Goal: Task Accomplishment & Management: Use online tool/utility

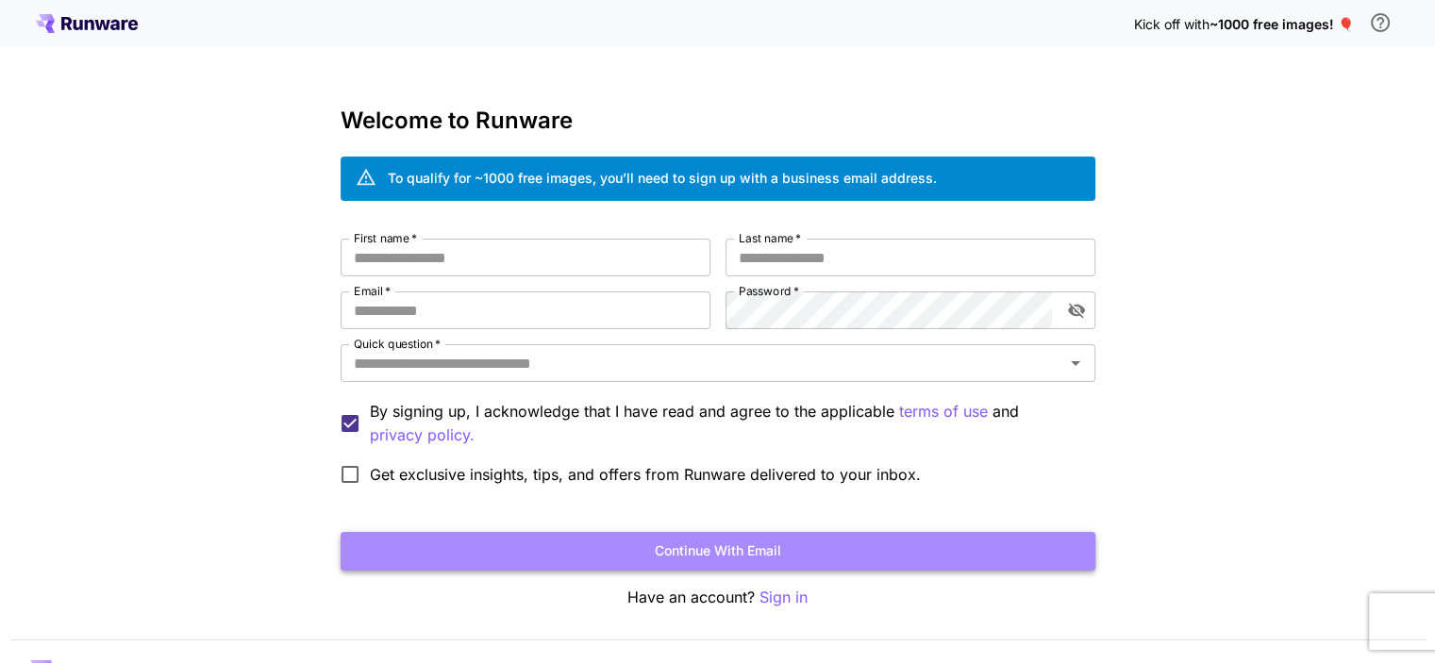
click at [733, 557] on button "Continue with email" at bounding box center [718, 551] width 755 height 39
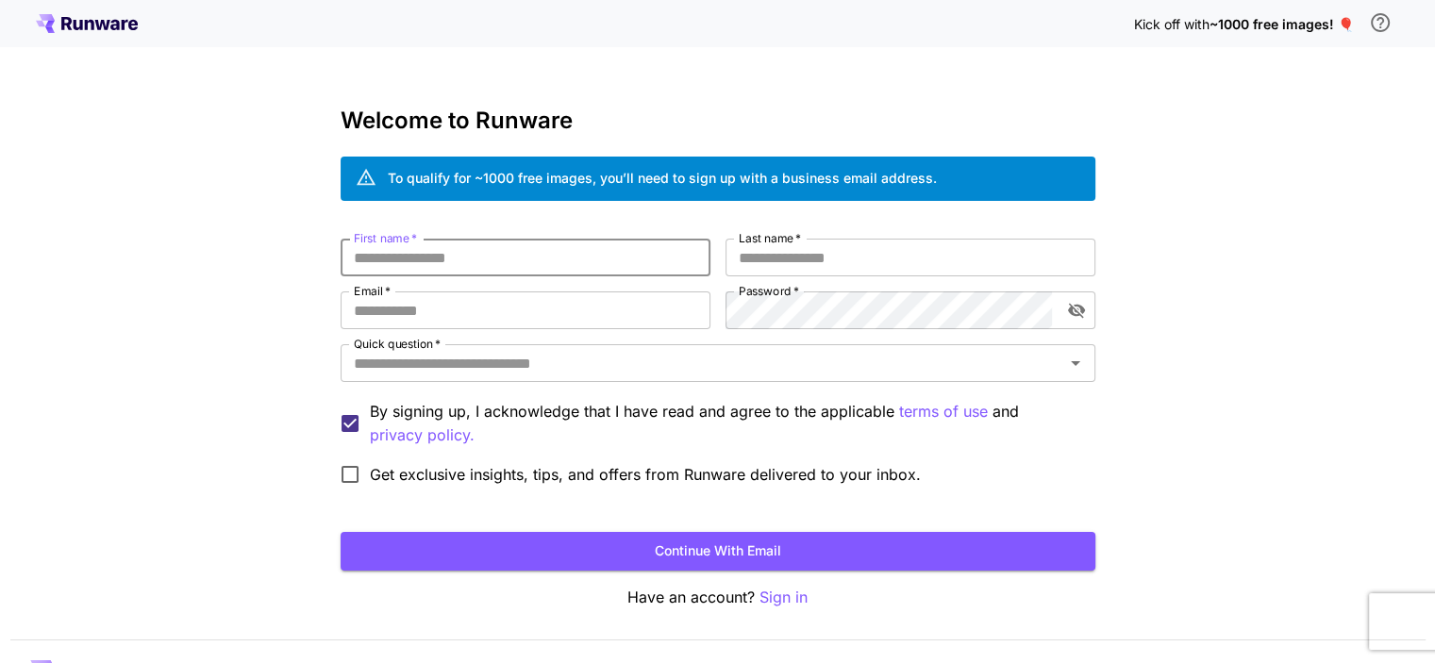
click at [574, 275] on input "First name   *" at bounding box center [526, 258] width 370 height 38
click at [803, 591] on p "Sign in" at bounding box center [784, 598] width 48 height 24
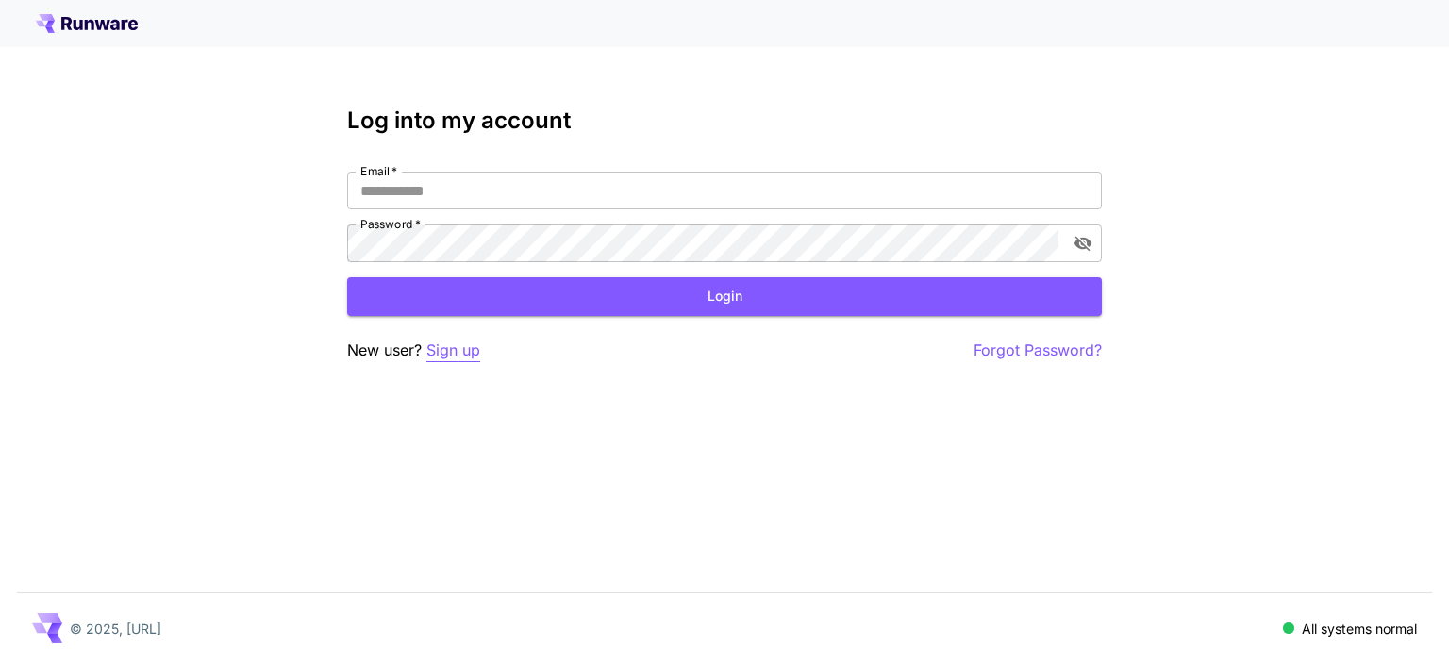
click at [457, 353] on p "Sign up" at bounding box center [453, 351] width 54 height 24
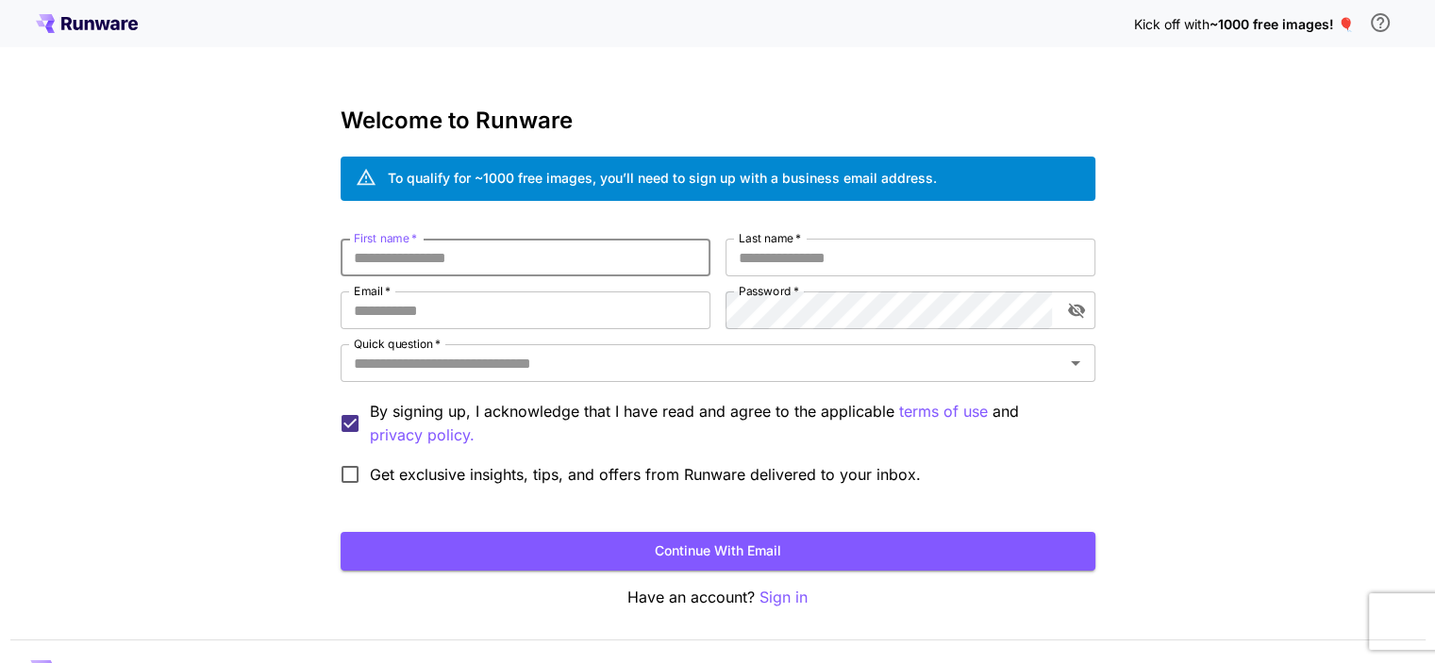
click at [542, 259] on input "First name   *" at bounding box center [526, 258] width 370 height 38
type input "********"
type input "******"
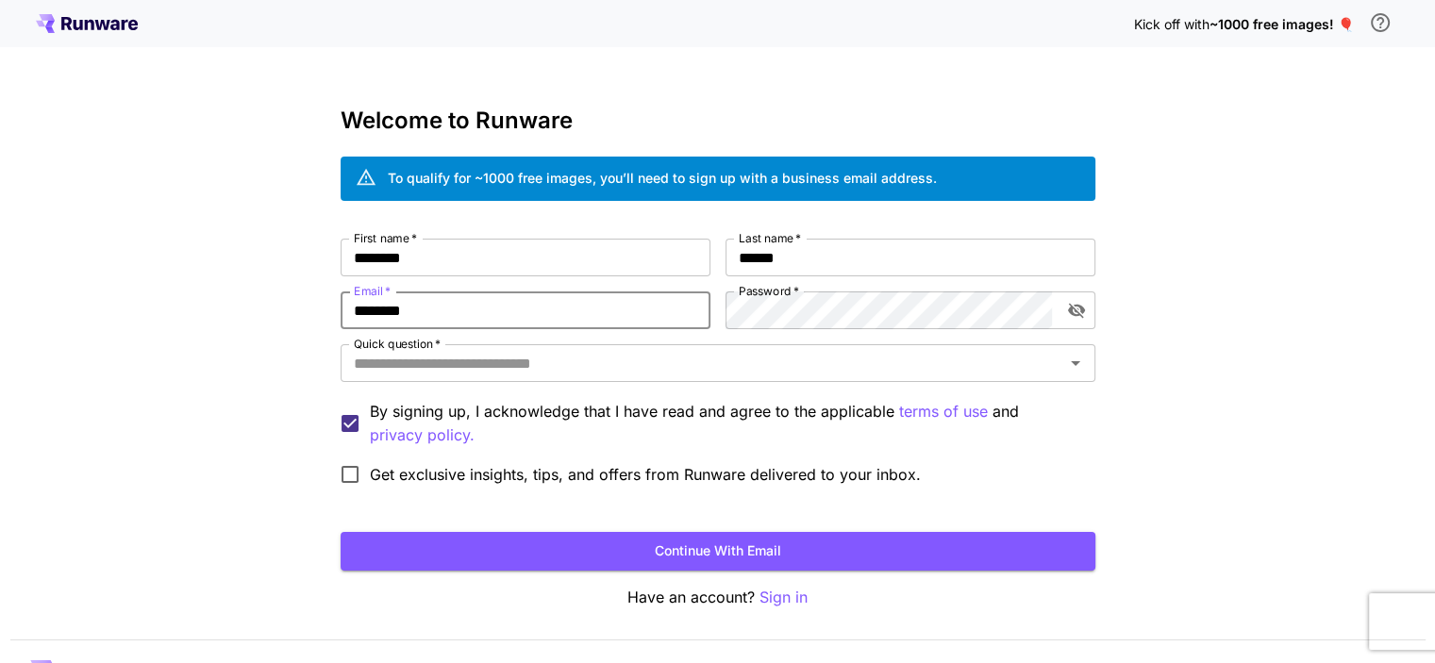
type input "**********"
click at [688, 365] on input "Quick question   *" at bounding box center [702, 363] width 712 height 26
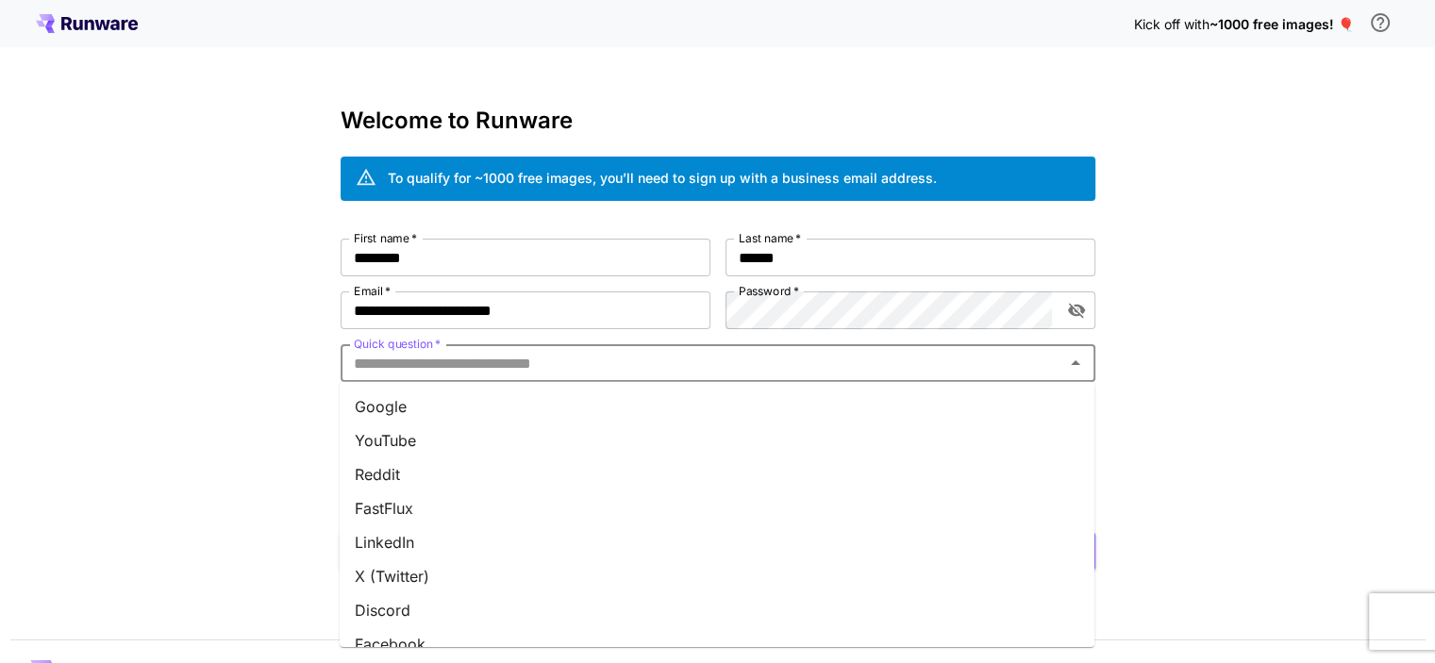
click at [560, 440] on li "YouTube" at bounding box center [717, 441] width 755 height 34
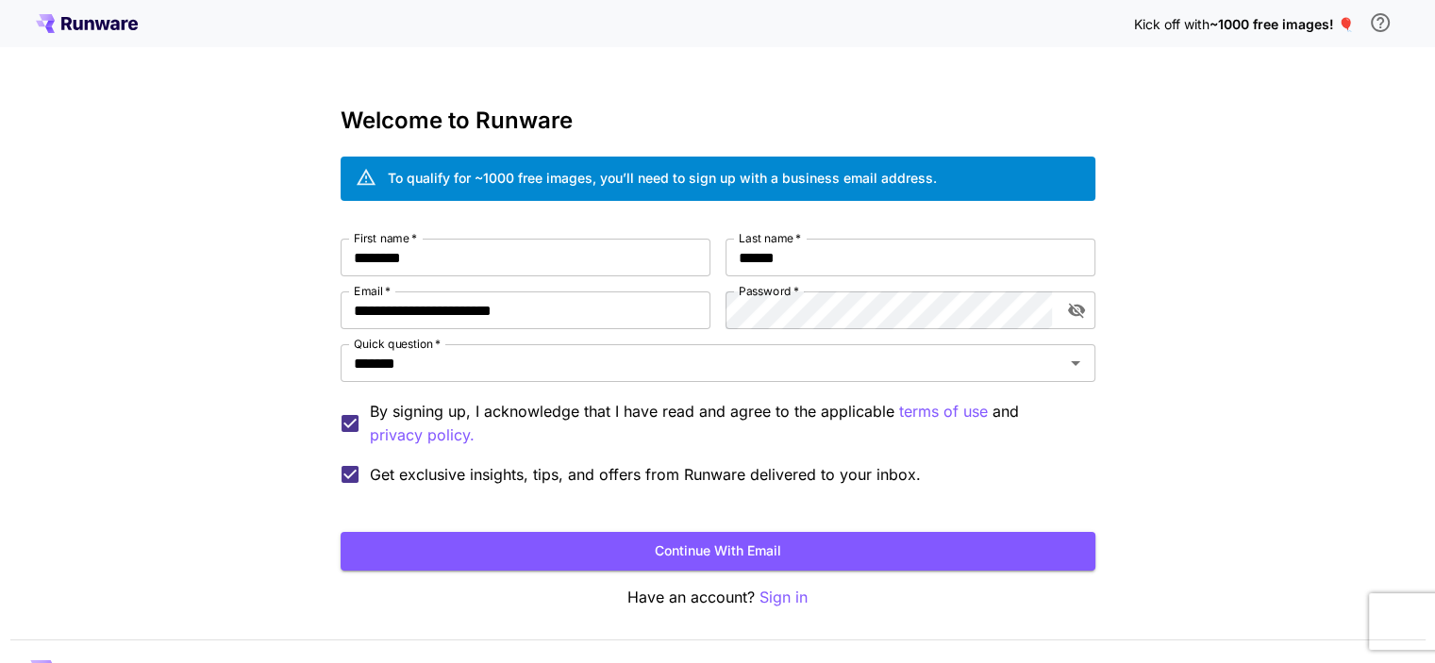
click at [534, 550] on button "Continue with email" at bounding box center [718, 551] width 755 height 39
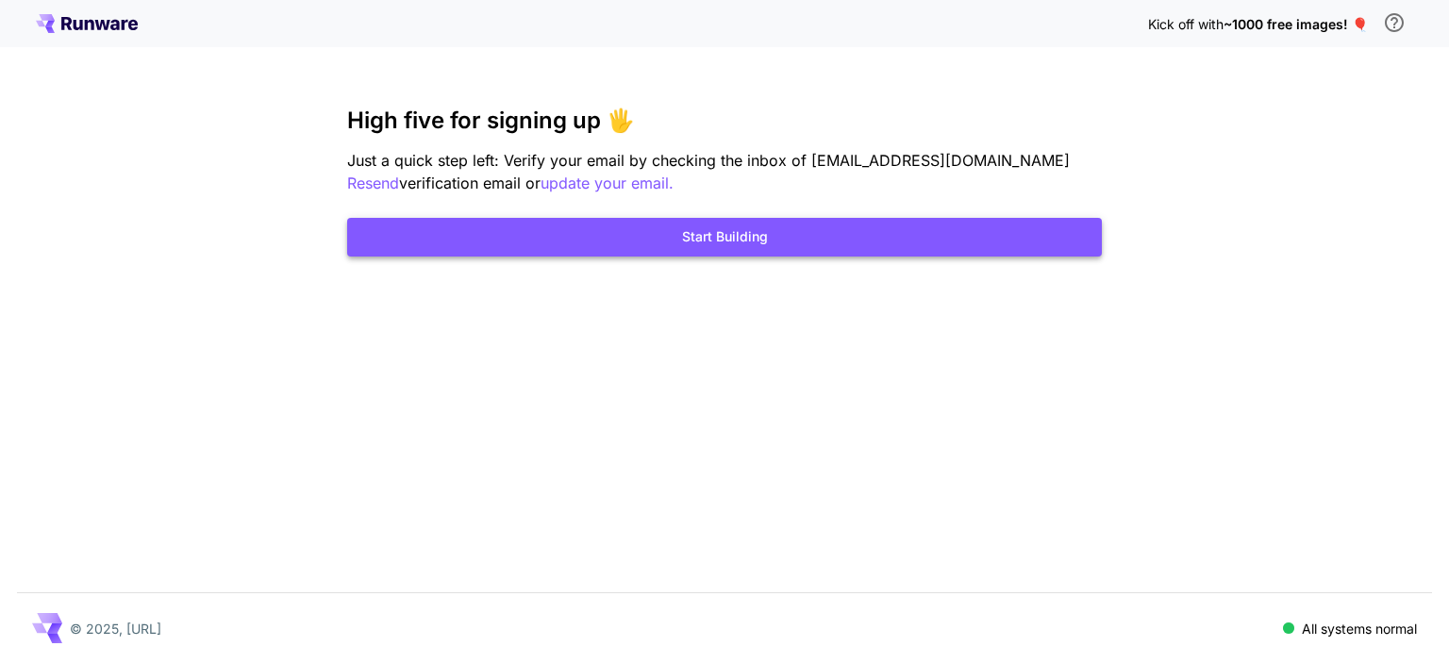
click at [887, 236] on button "Start Building" at bounding box center [724, 237] width 755 height 39
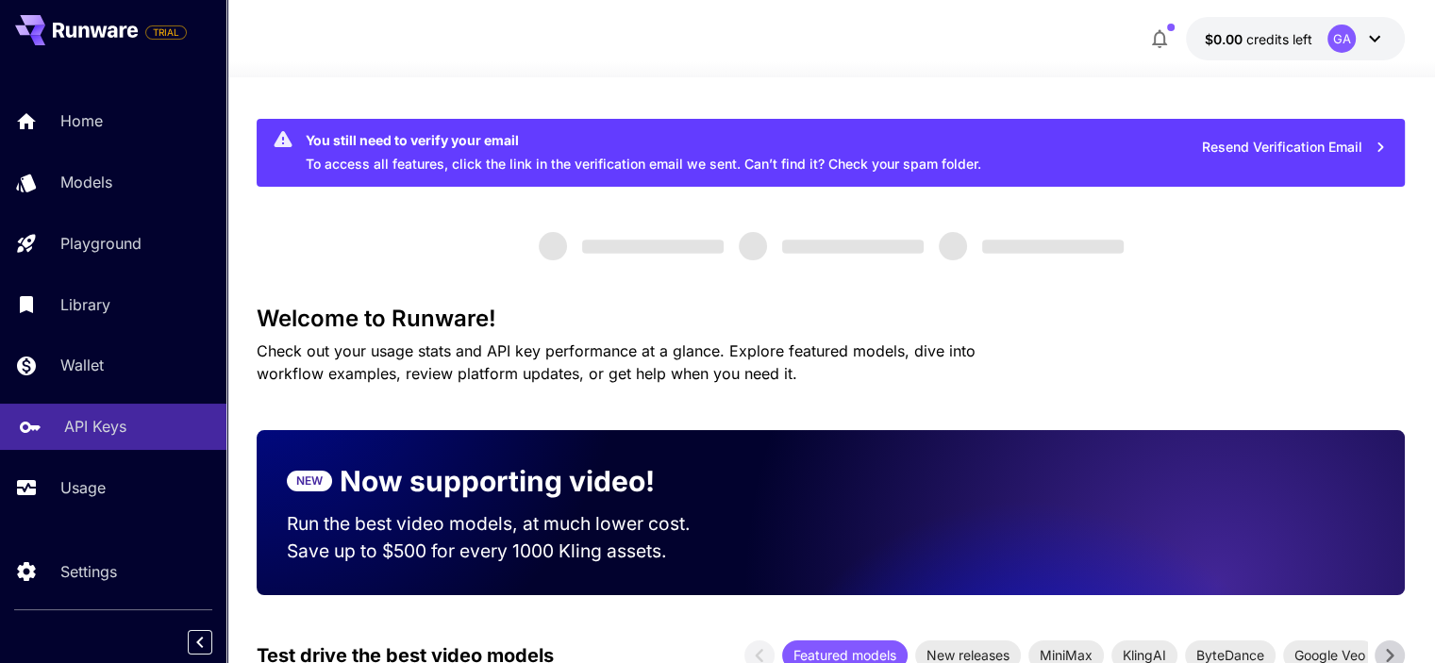
click at [110, 432] on p "API Keys" at bounding box center [95, 426] width 62 height 23
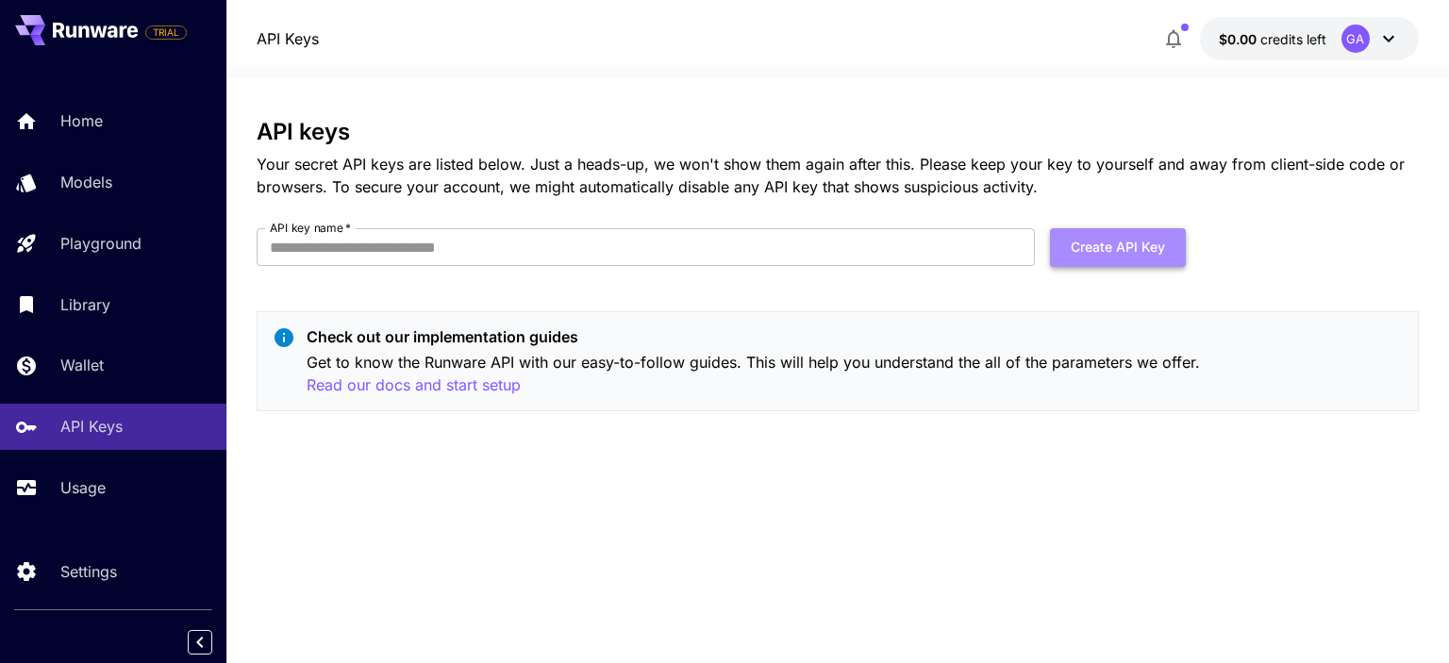
click at [1127, 255] on button "Create API Key" at bounding box center [1118, 247] width 136 height 39
click at [628, 242] on input "API key name   *" at bounding box center [646, 247] width 778 height 38
type input "****"
click at [1095, 244] on button "Create API Key" at bounding box center [1118, 247] width 136 height 39
click at [1124, 237] on button "Create API Key" at bounding box center [1118, 247] width 136 height 39
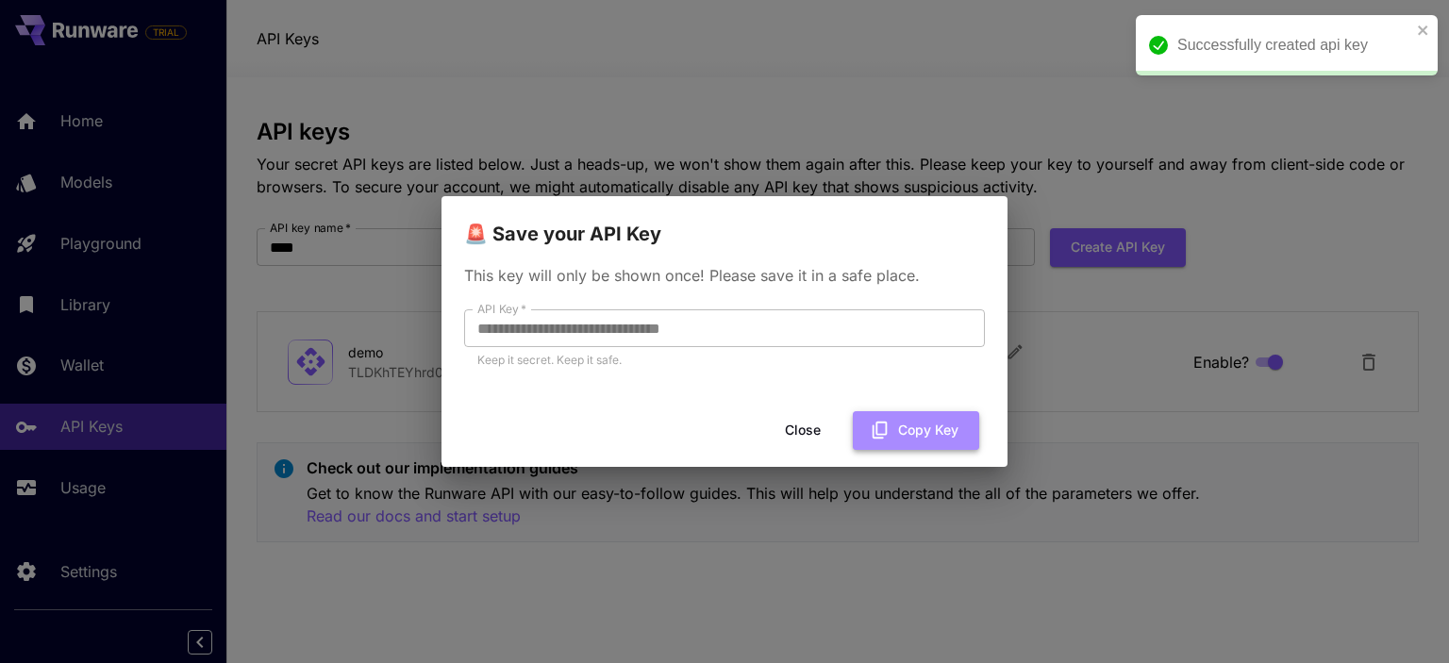
click at [895, 420] on button "Copy Key" at bounding box center [916, 430] width 126 height 39
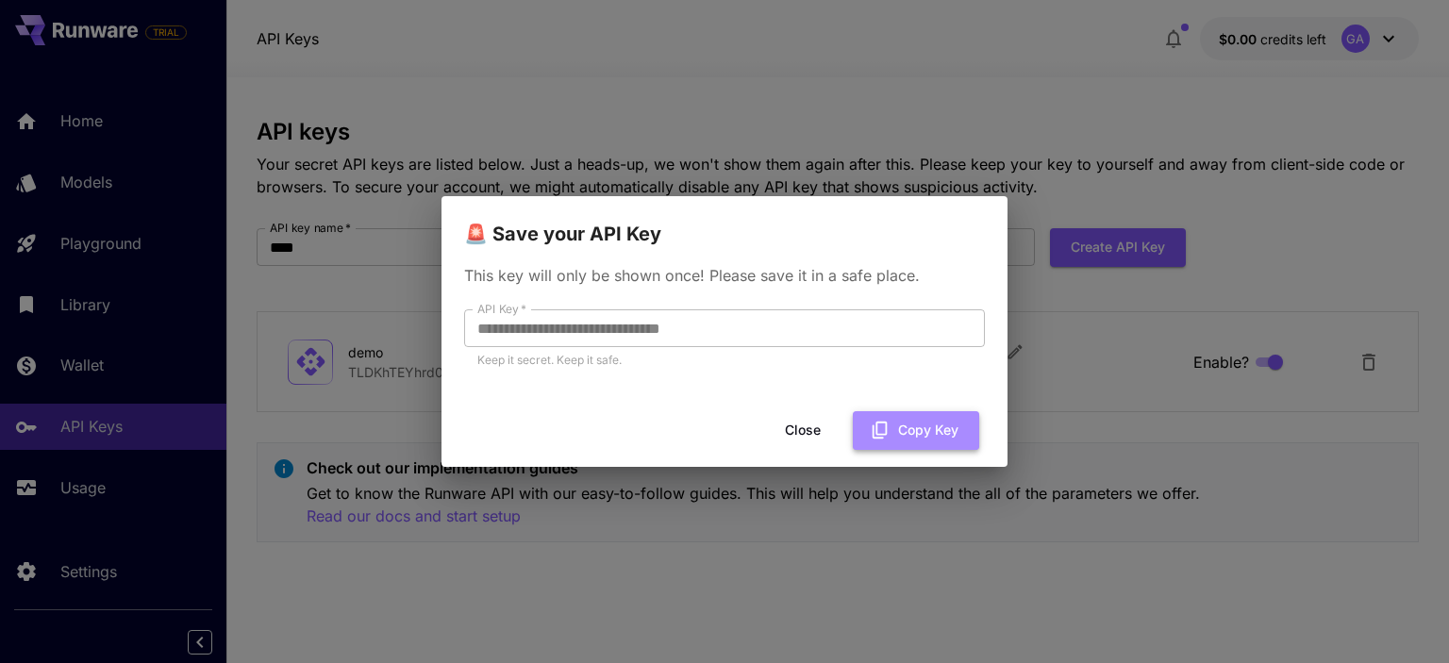
click at [862, 417] on button "Copy Key" at bounding box center [916, 430] width 126 height 39
click at [794, 427] on button "Close" at bounding box center [818, 430] width 85 height 39
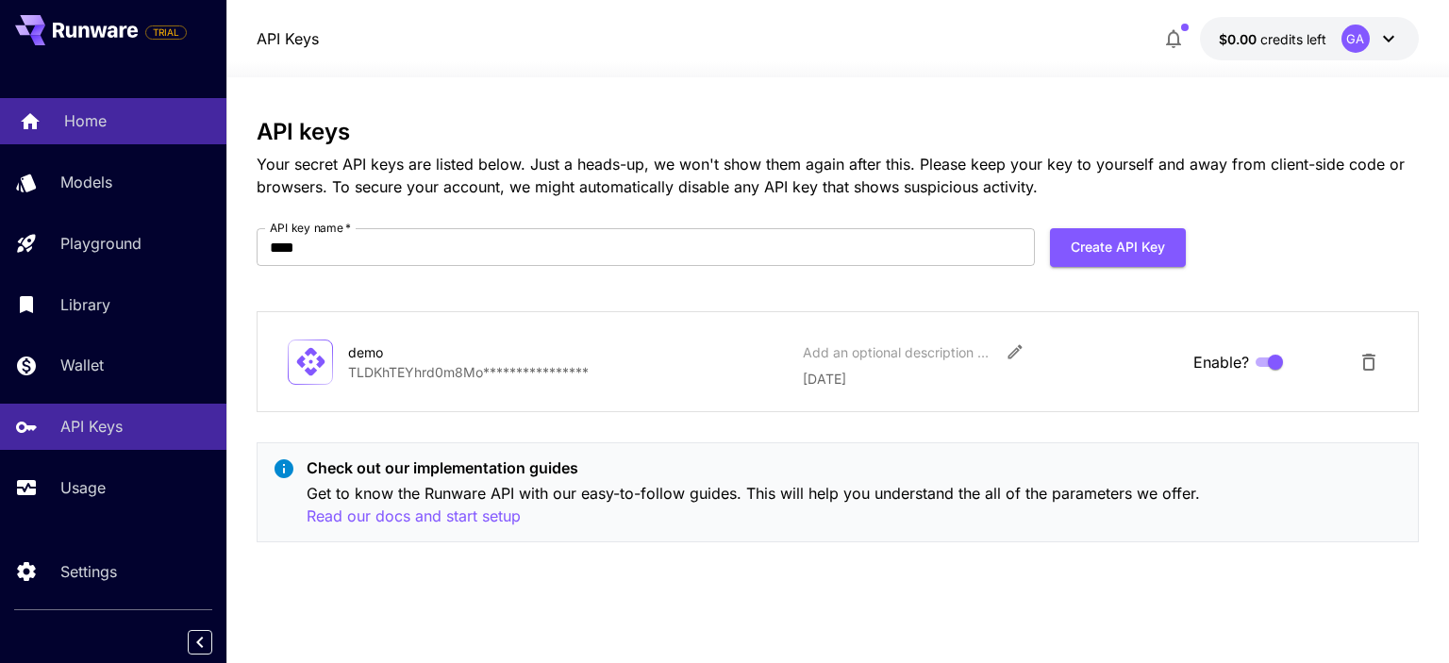
click at [128, 109] on div "Home" at bounding box center [137, 120] width 147 height 23
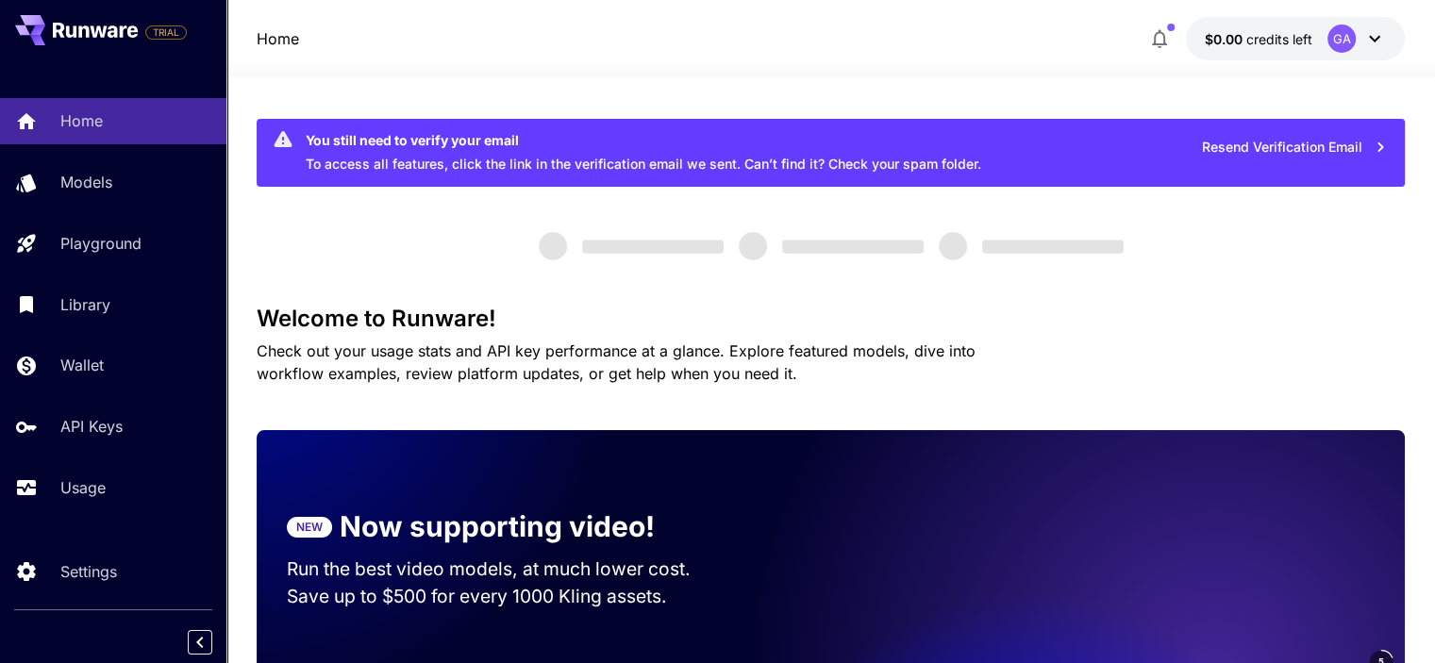
scroll to position [79, 0]
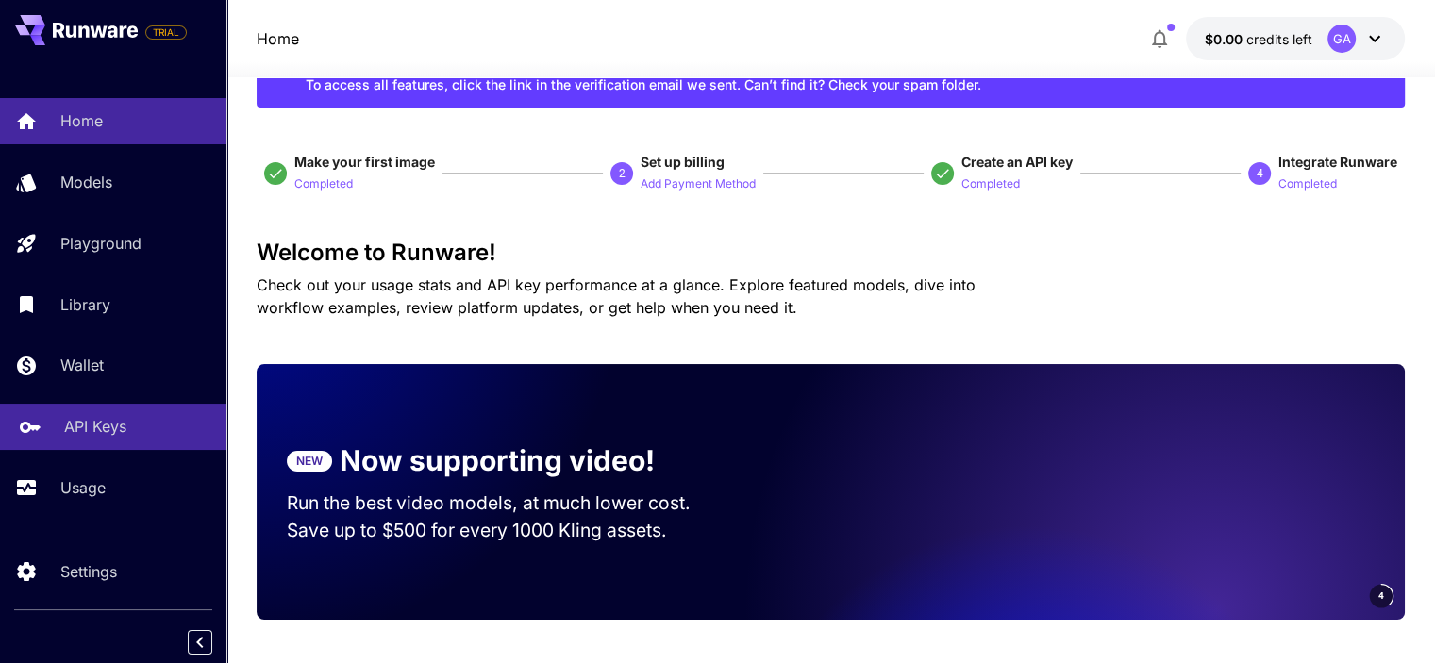
click at [60, 447] on link "API Keys" at bounding box center [113, 427] width 226 height 46
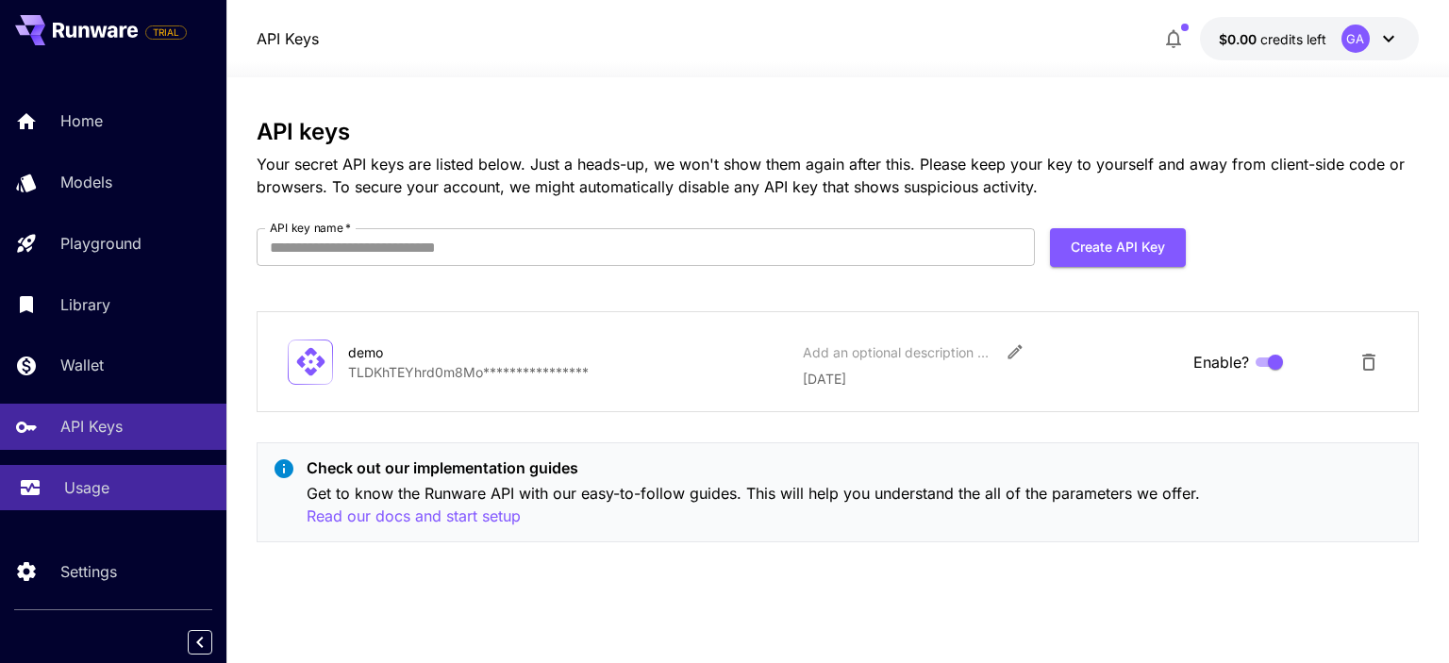
click at [64, 510] on link "Usage" at bounding box center [113, 488] width 226 height 46
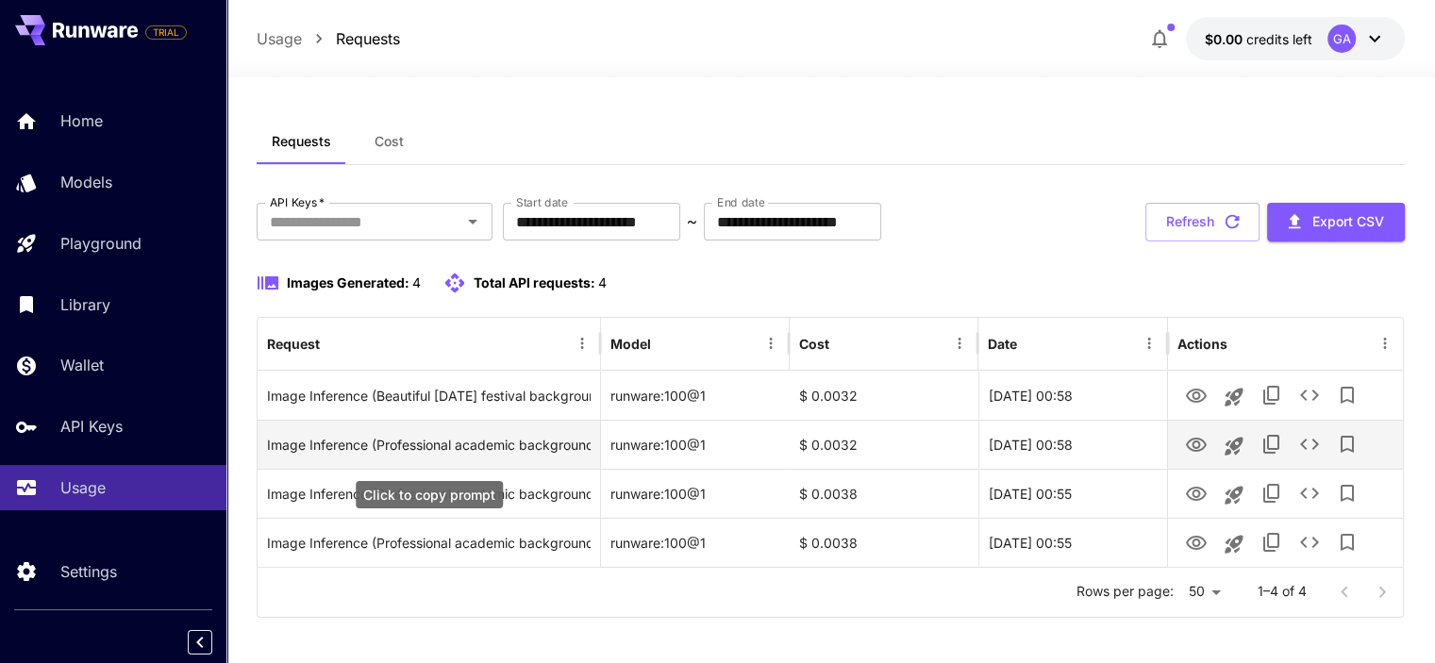
scroll to position [9, 0]
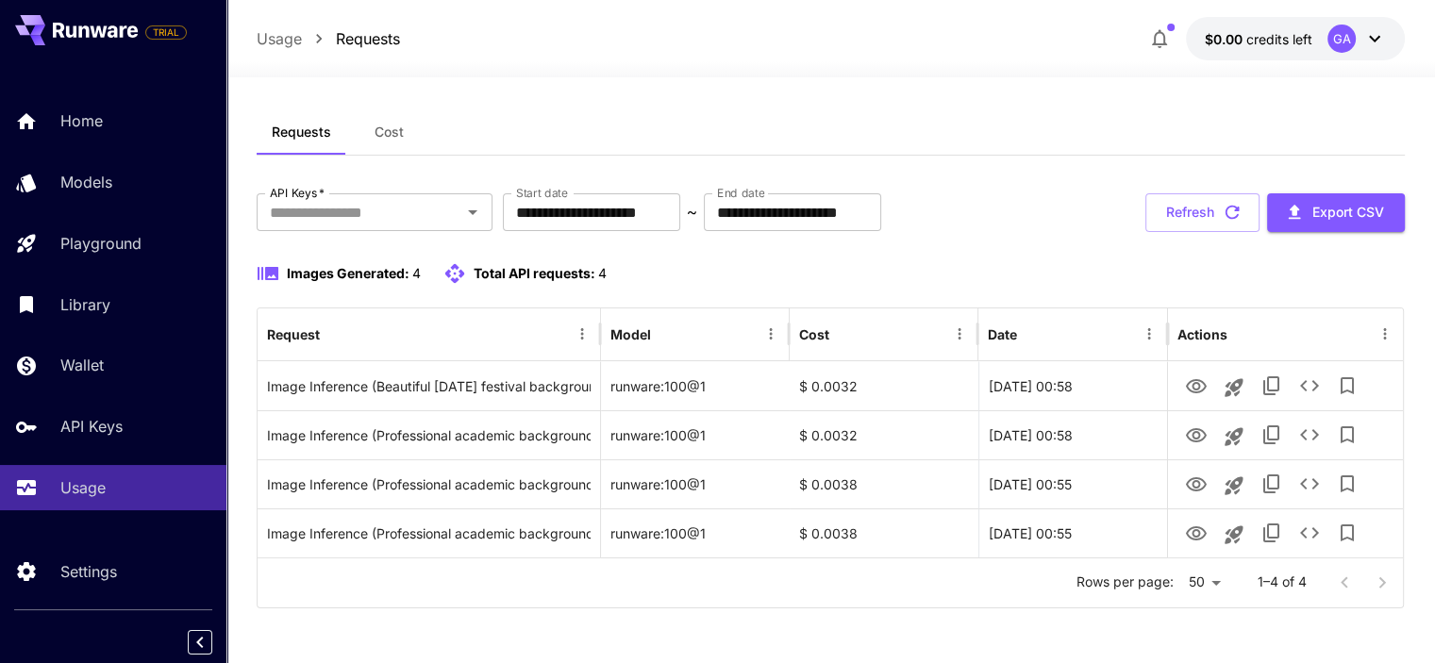
click at [1374, 33] on icon at bounding box center [1374, 38] width 23 height 23
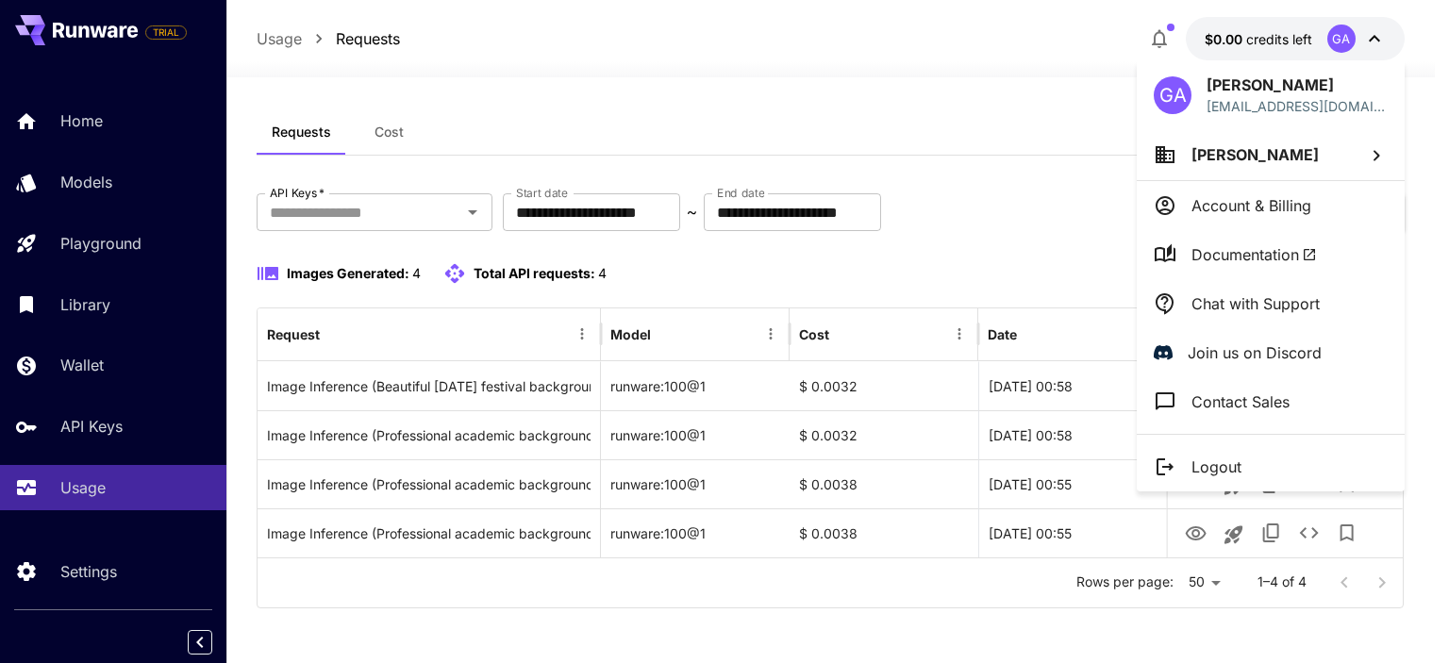
click at [1001, 117] on div at bounding box center [724, 331] width 1449 height 663
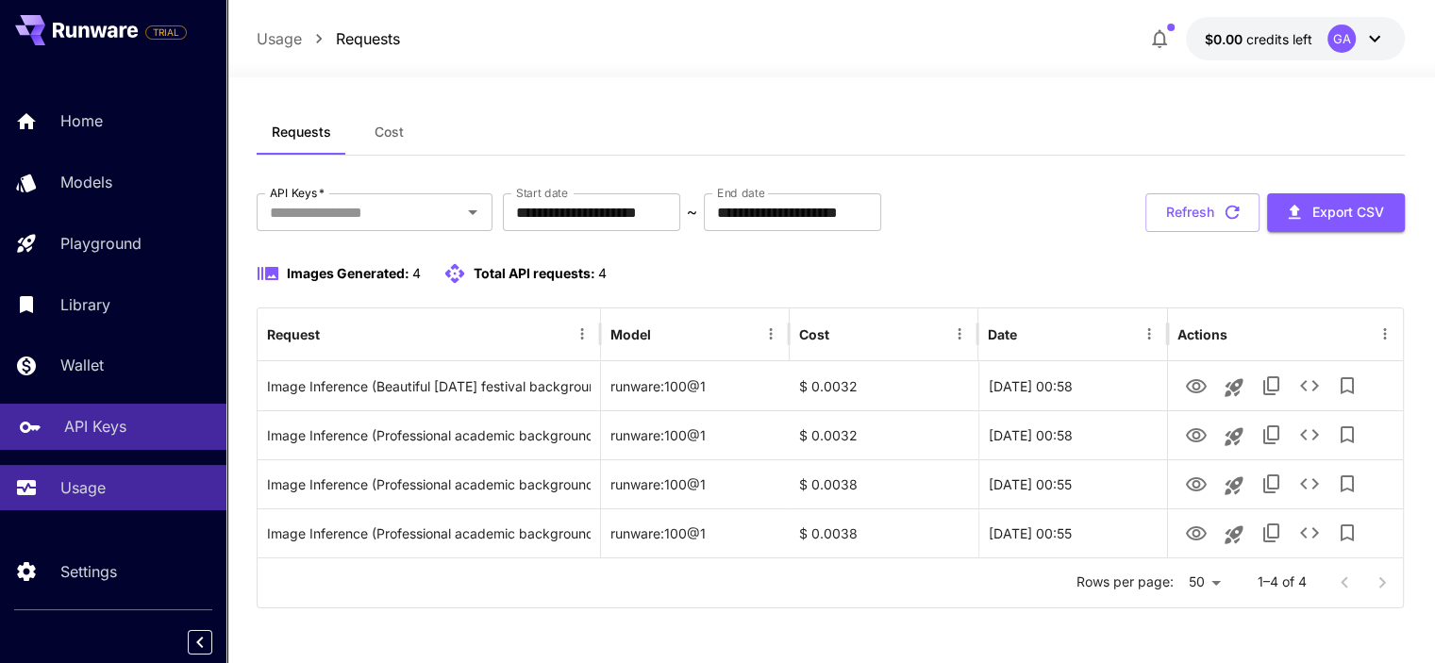
click at [99, 426] on p "API Keys" at bounding box center [95, 426] width 62 height 23
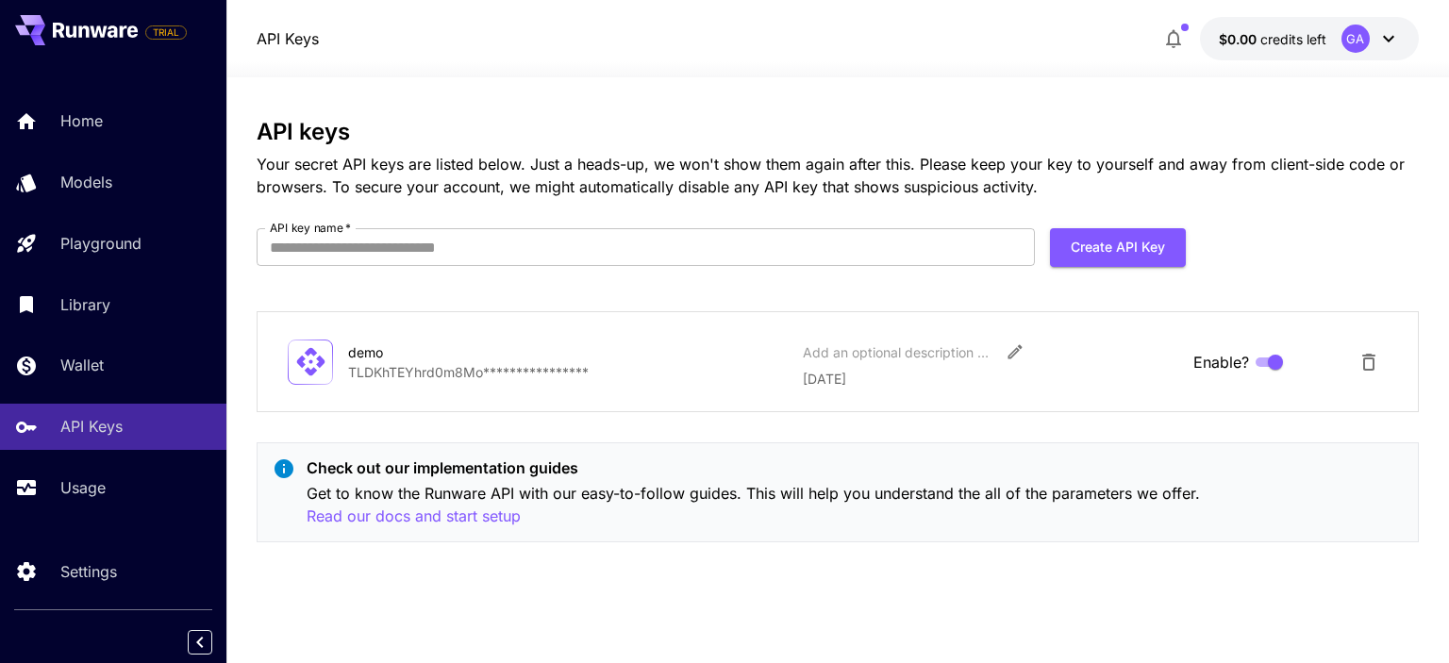
click at [551, 373] on p "**********" at bounding box center [568, 372] width 440 height 20
drag, startPoint x: 560, startPoint y: 373, endPoint x: 593, endPoint y: 369, distance: 33.2
click at [561, 373] on p "**********" at bounding box center [568, 372] width 440 height 20
drag, startPoint x: 614, startPoint y: 364, endPoint x: 596, endPoint y: 365, distance: 18.0
click at [611, 364] on p "**********" at bounding box center [568, 372] width 440 height 20
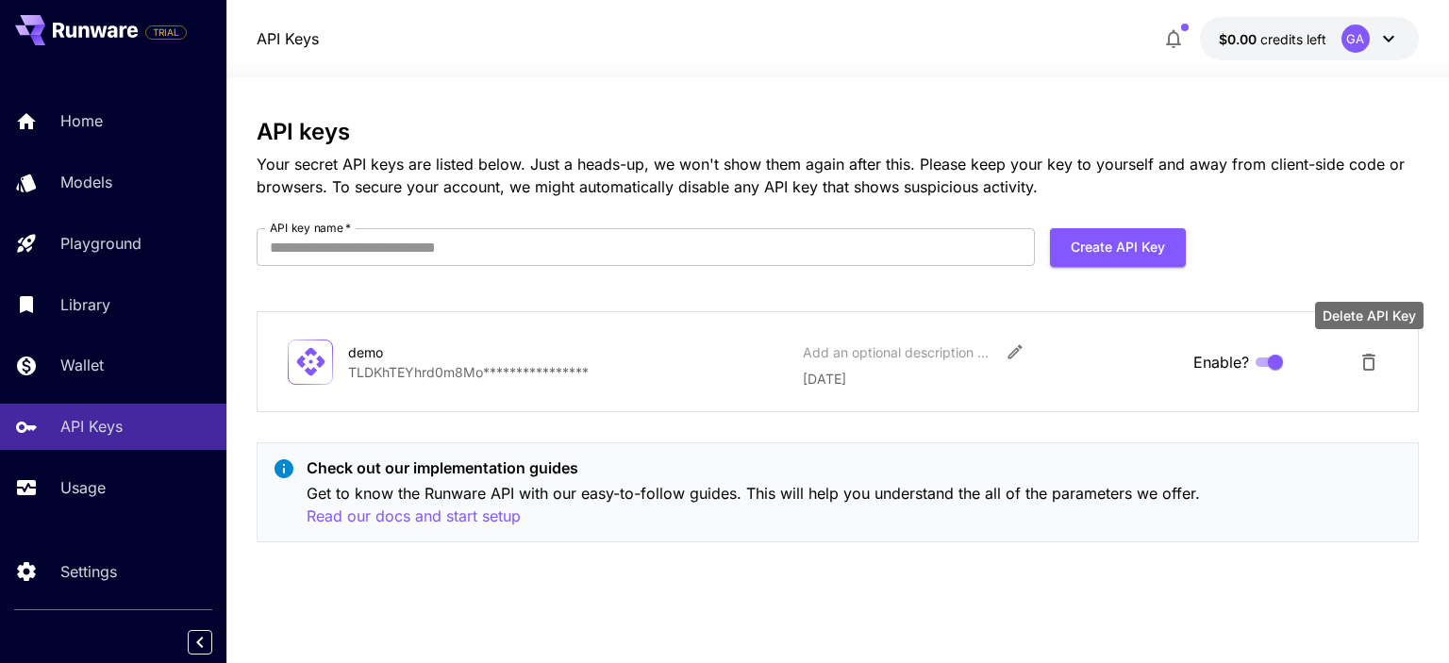
click at [1370, 356] on icon "Delete API Key" at bounding box center [1369, 362] width 23 height 23
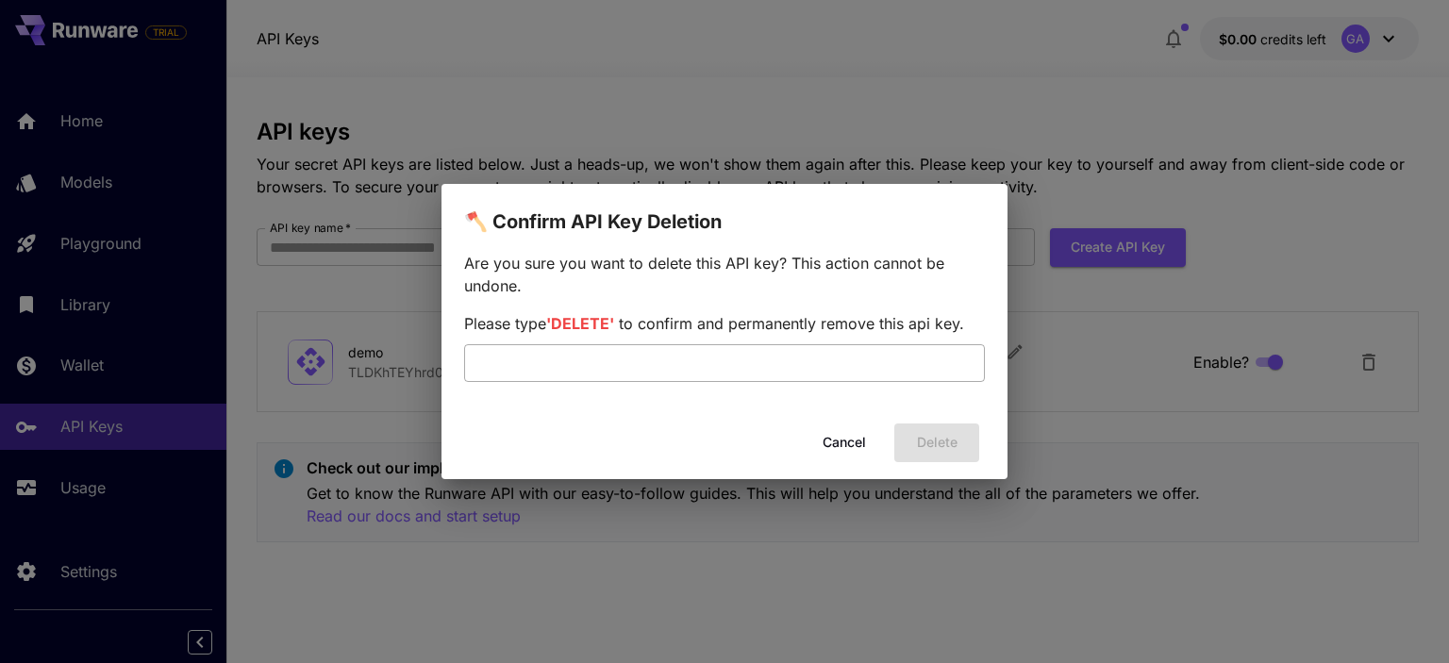
click at [764, 344] on input "text" at bounding box center [724, 363] width 521 height 38
drag, startPoint x: 611, startPoint y: 320, endPoint x: 556, endPoint y: 324, distance: 55.8
click at [556, 324] on span "'DELETE'" at bounding box center [580, 323] width 68 height 19
copy span "DELETE"
click at [559, 359] on input "text" at bounding box center [724, 363] width 521 height 38
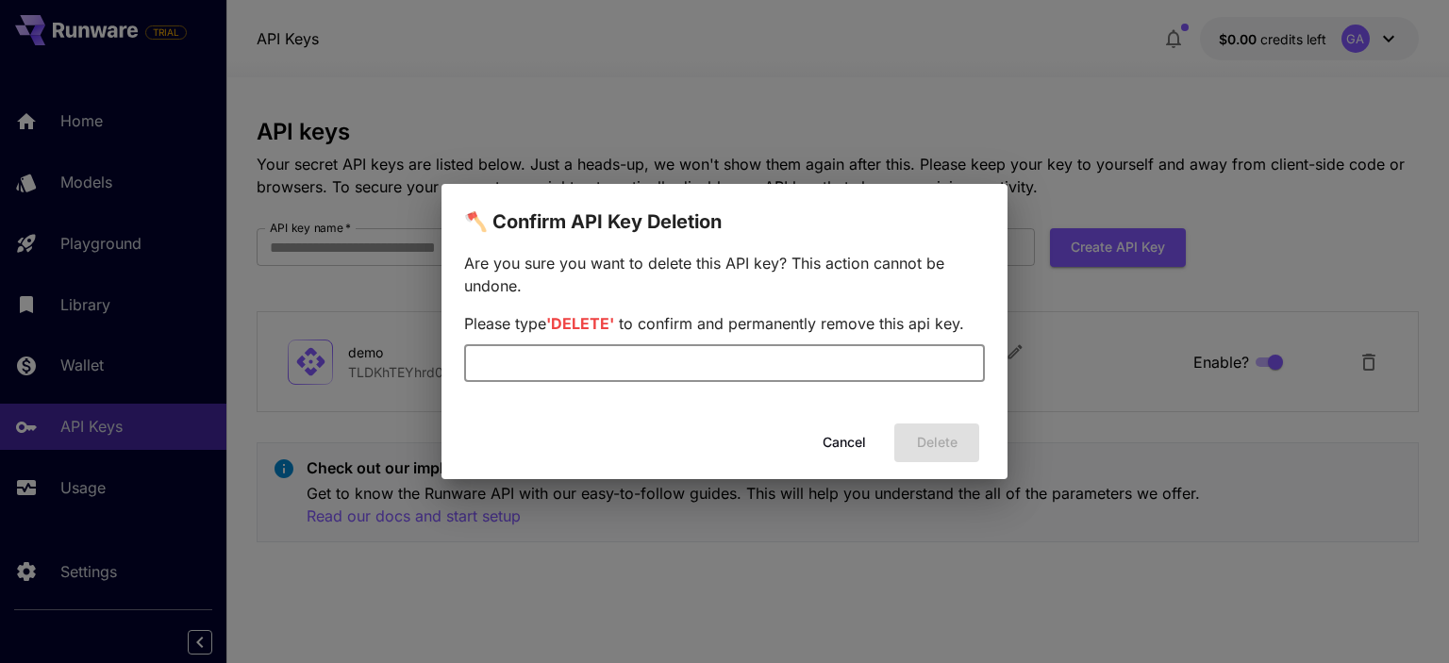
paste input "******"
type input "******"
click at [932, 448] on button "Delete" at bounding box center [936, 443] width 85 height 39
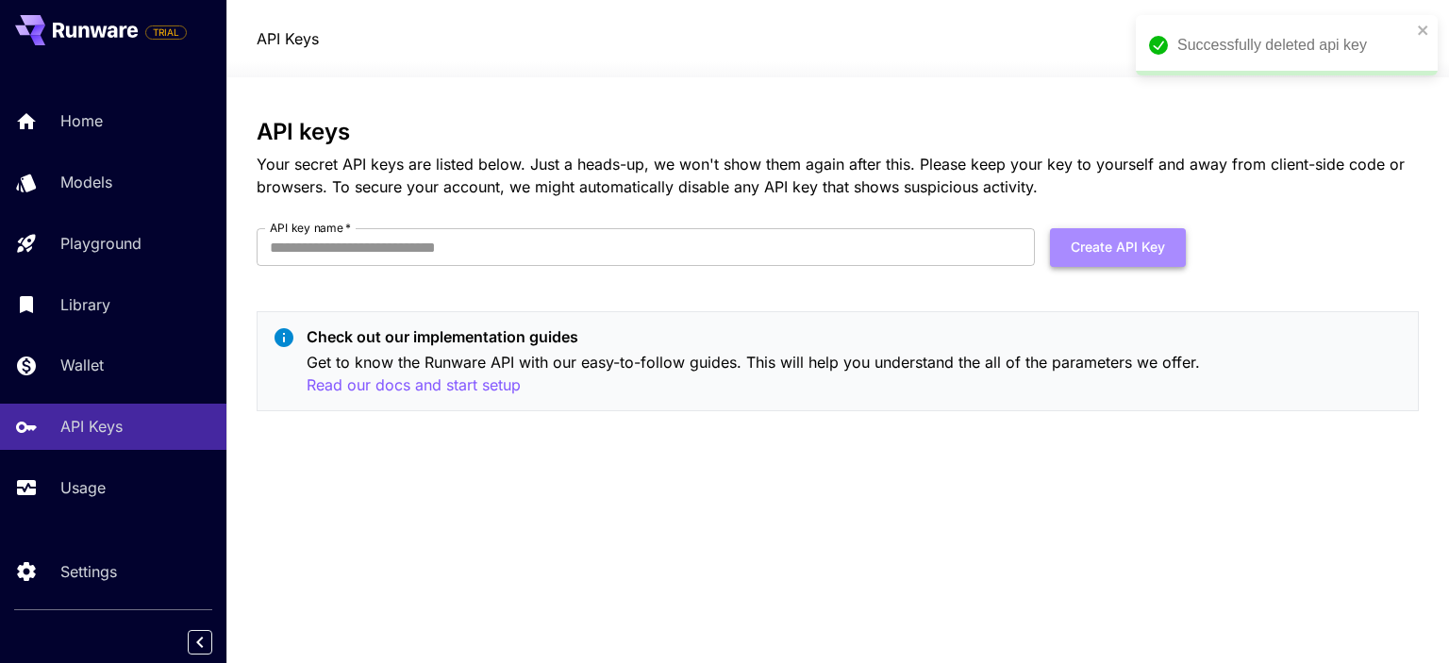
click at [1088, 250] on button "Create API Key" at bounding box center [1118, 247] width 136 height 39
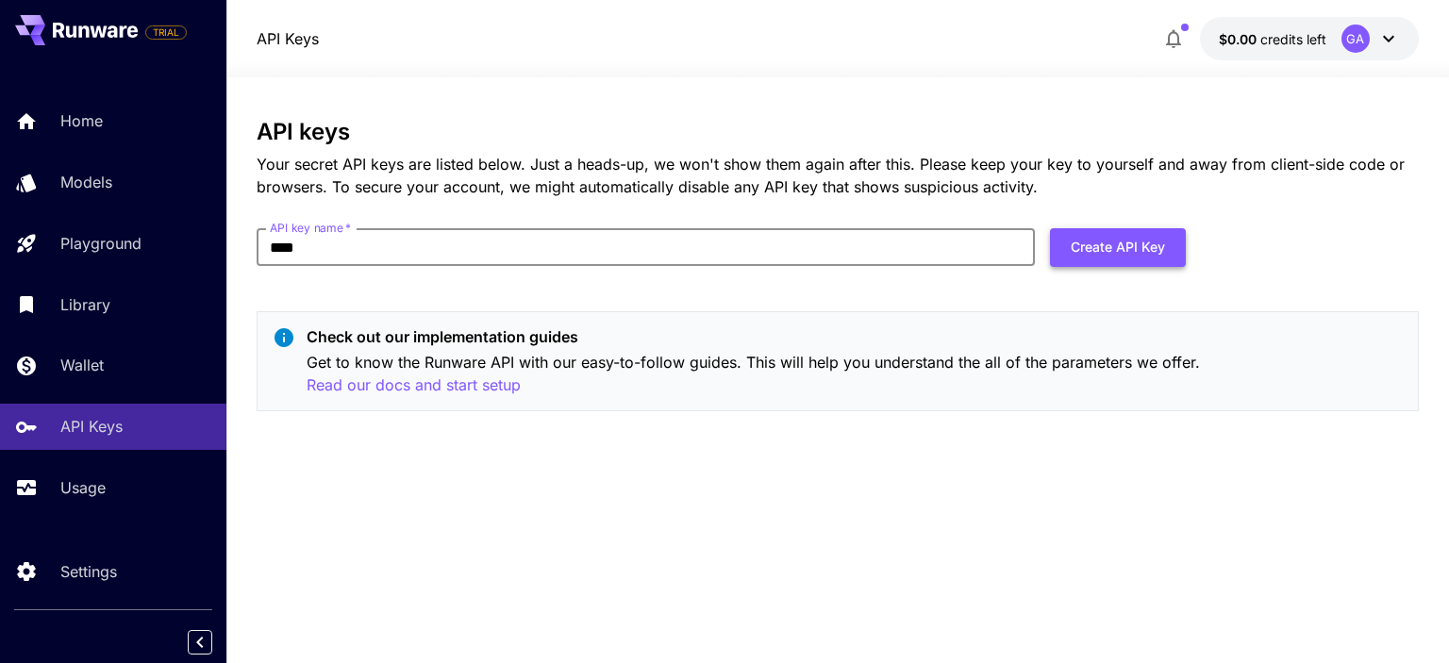
type input "****"
click at [1146, 241] on button "Create API Key" at bounding box center [1118, 247] width 136 height 39
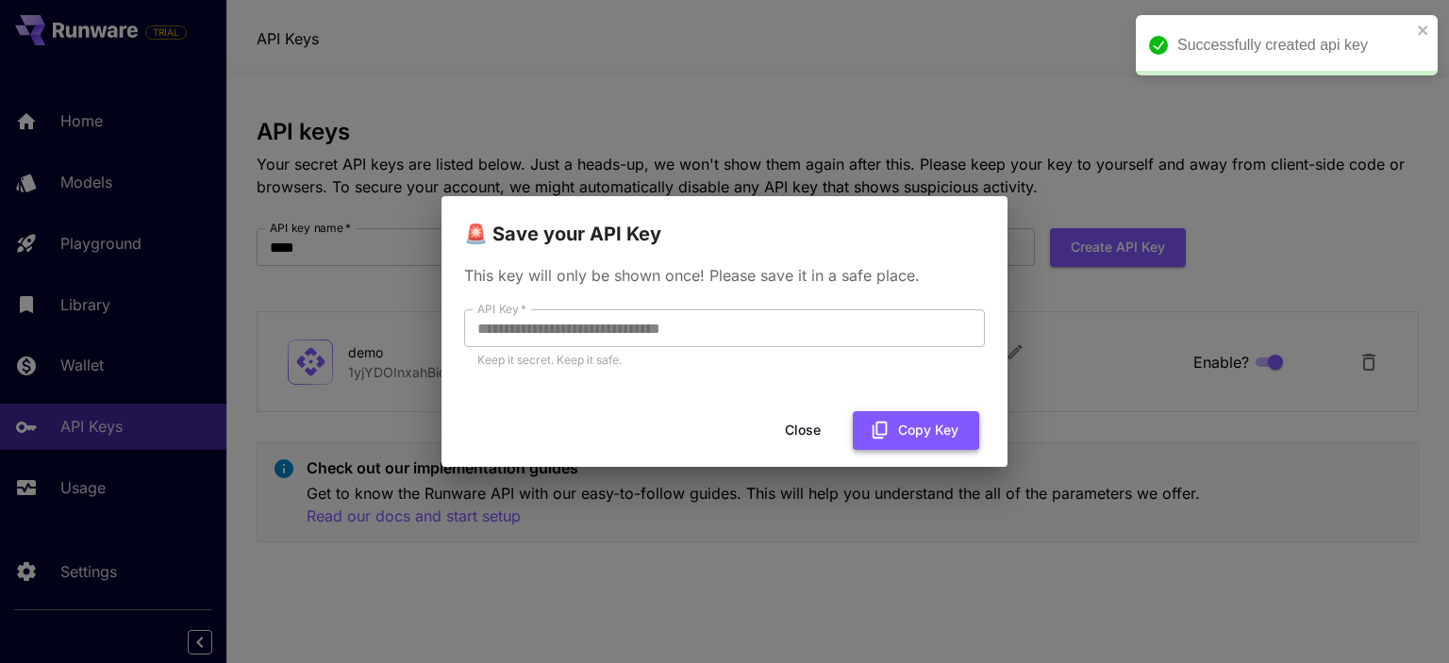
click at [956, 428] on button "Copy Key" at bounding box center [916, 430] width 126 height 39
click at [438, 326] on div "**********" at bounding box center [724, 331] width 1449 height 663
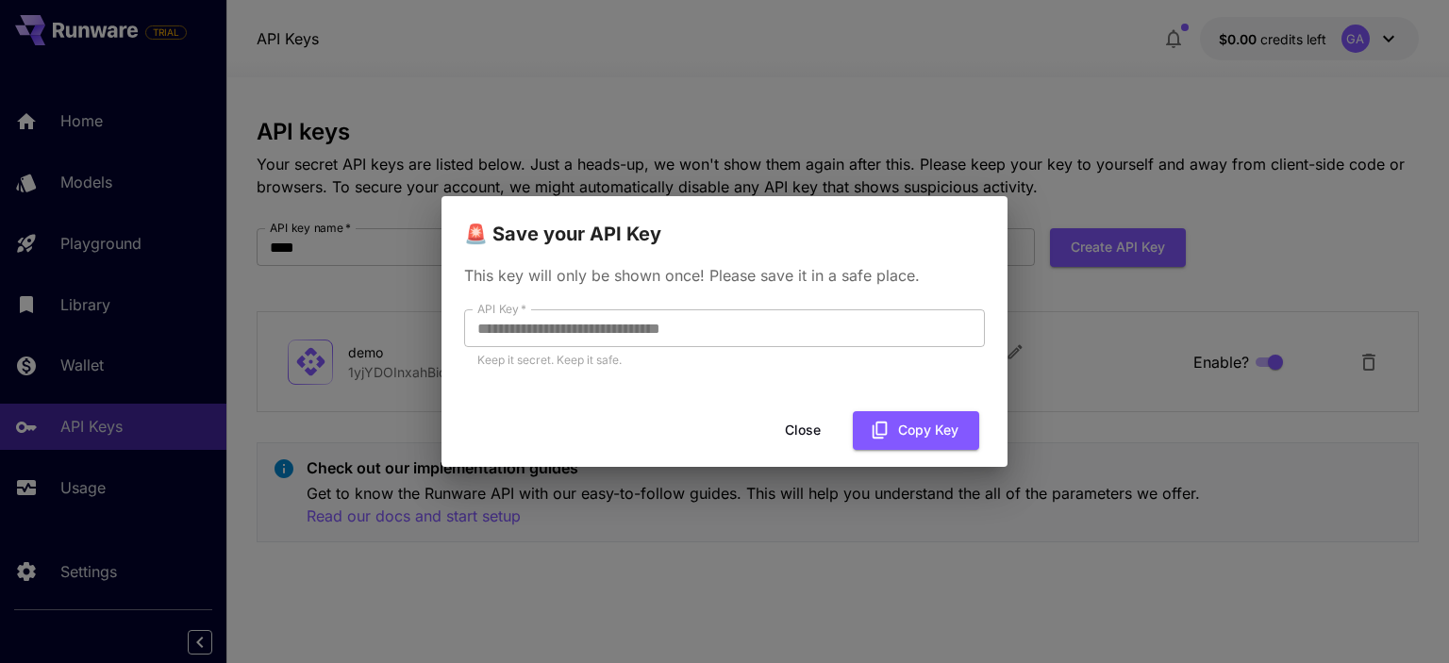
click at [434, 318] on div "**********" at bounding box center [724, 331] width 1449 height 663
click at [798, 430] on button "Close" at bounding box center [802, 430] width 85 height 39
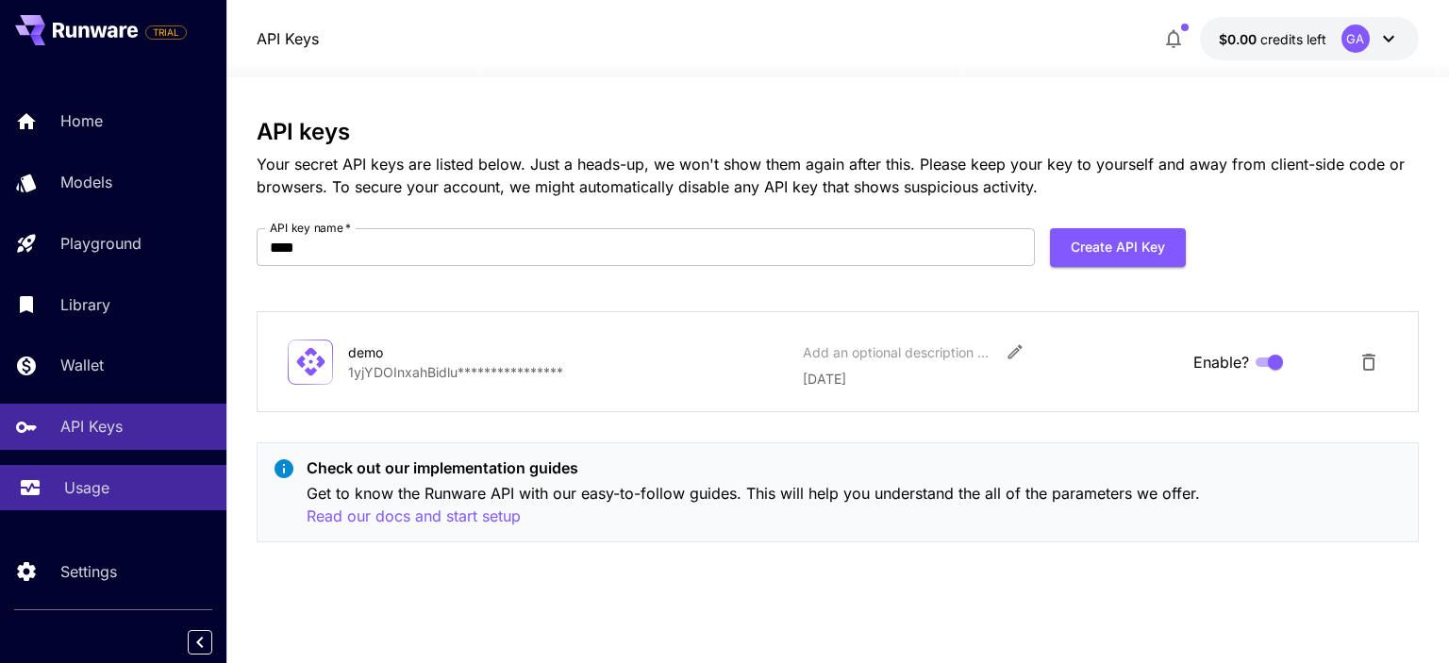
click at [79, 478] on link "Usage" at bounding box center [113, 488] width 226 height 46
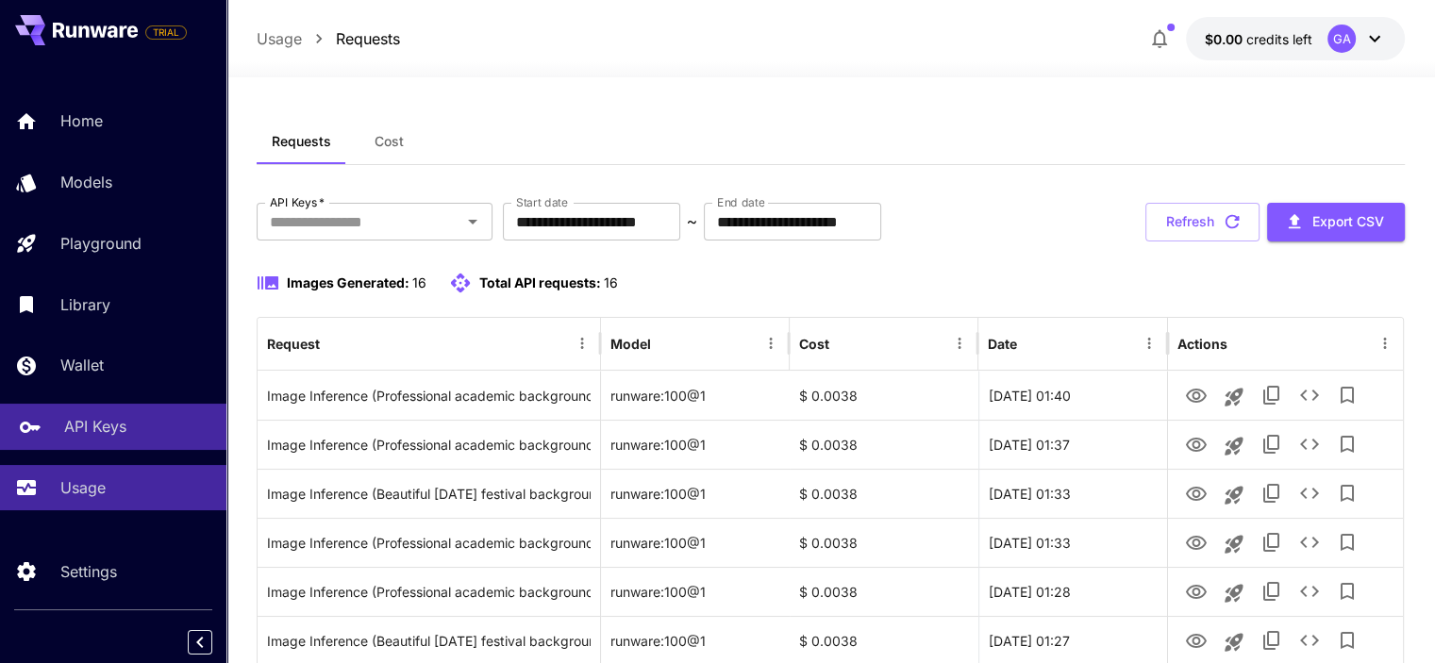
click at [105, 442] on link "API Keys" at bounding box center [113, 427] width 226 height 46
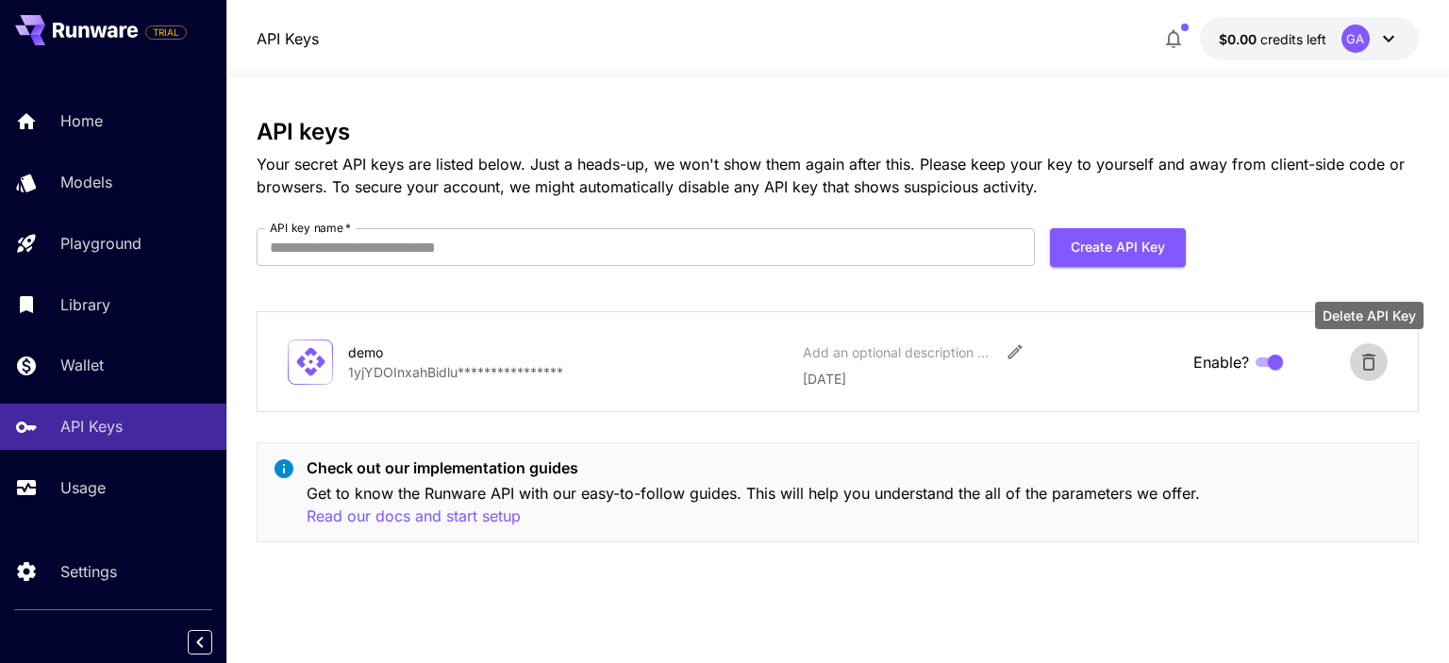
click at [1358, 359] on icon "Delete API Key" at bounding box center [1369, 362] width 23 height 23
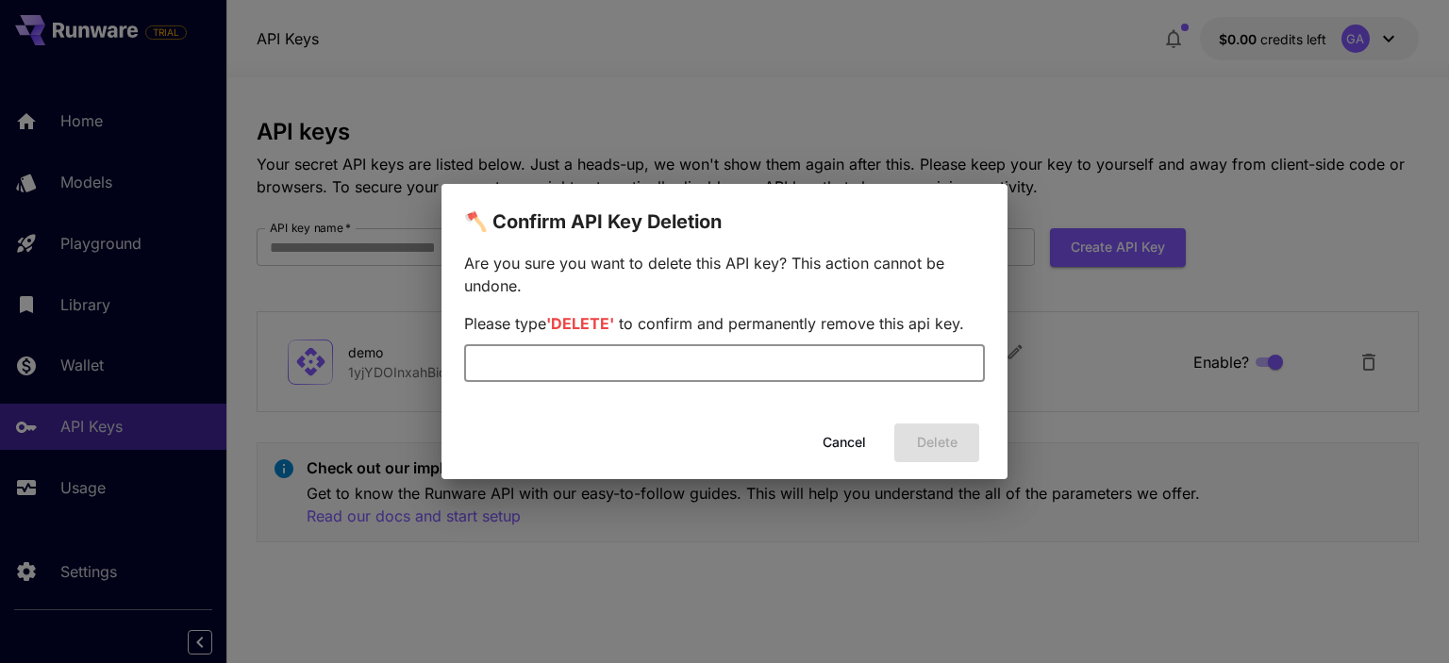
click at [838, 368] on input "text" at bounding box center [724, 363] width 521 height 38
type input "******"
click at [899, 447] on button "Delete" at bounding box center [936, 443] width 85 height 39
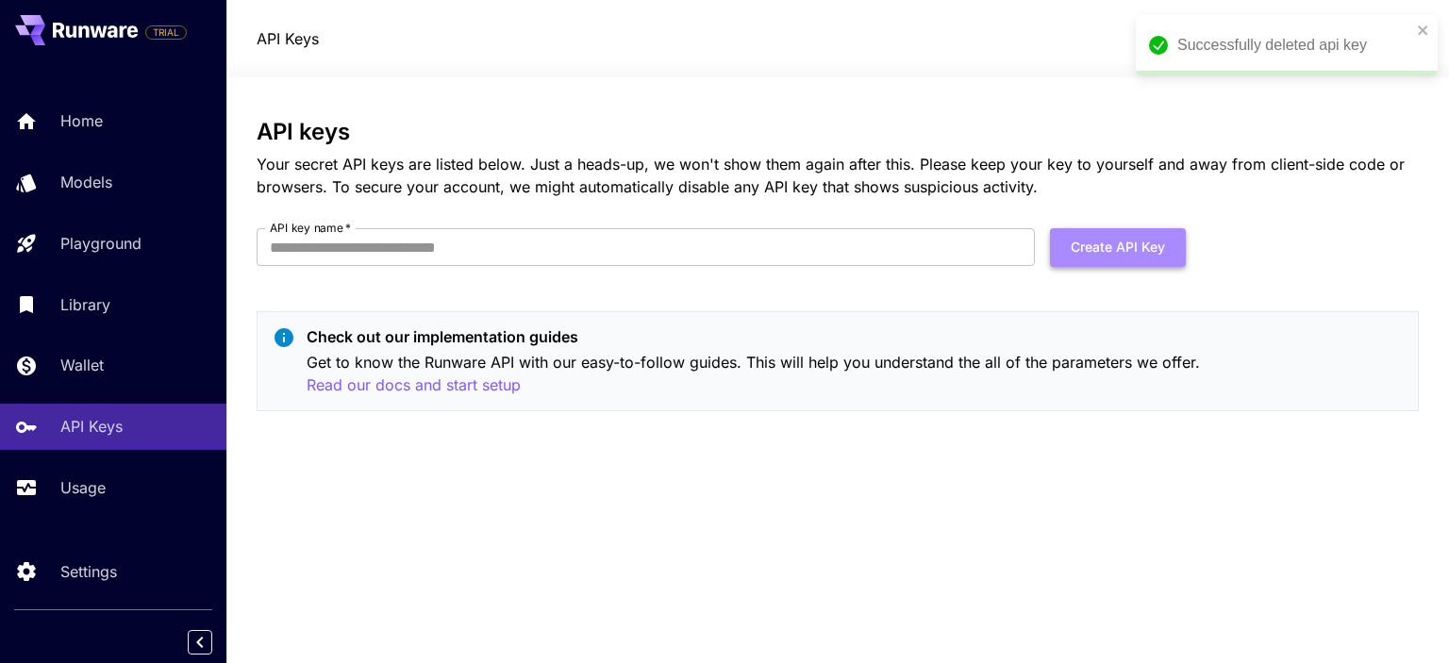
click at [1090, 244] on button "Create API Key" at bounding box center [1118, 247] width 136 height 39
click at [685, 255] on input "API key name   *" at bounding box center [646, 247] width 778 height 38
type input "*****"
click at [1108, 245] on button "Create API Key" at bounding box center [1118, 247] width 136 height 39
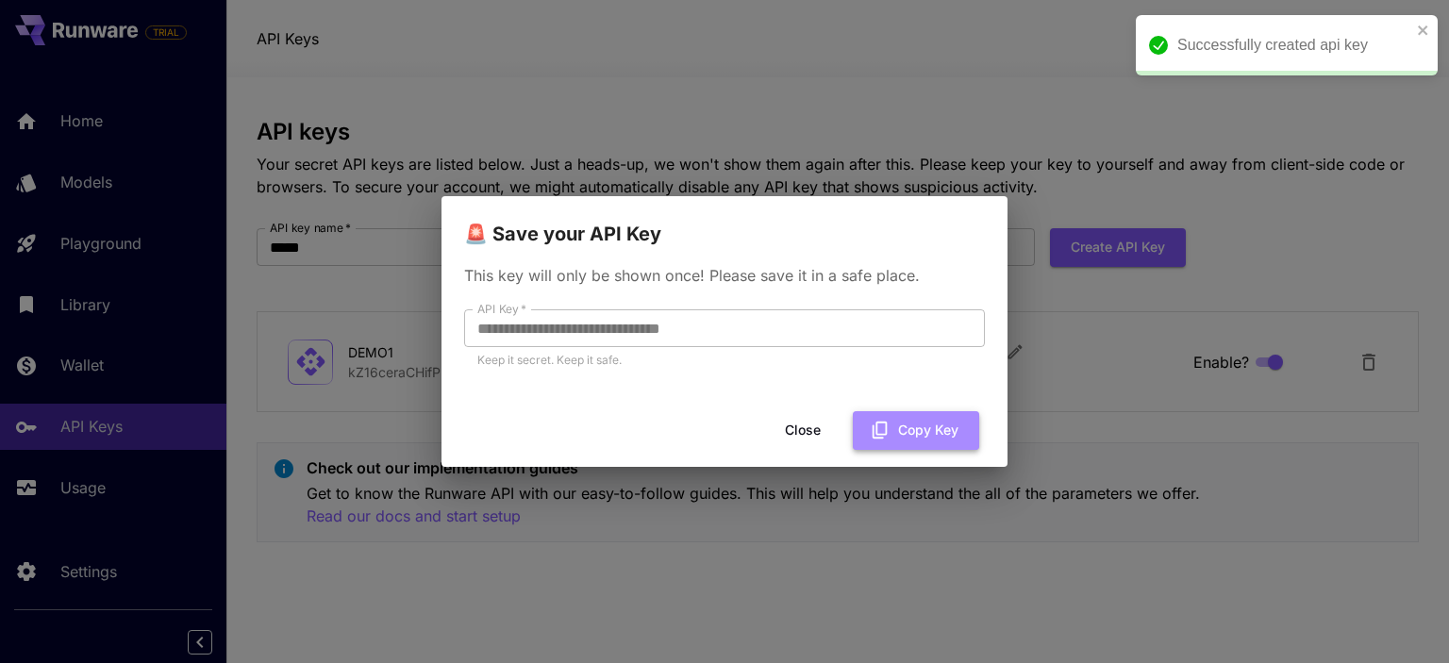
click at [923, 427] on button "Copy Key" at bounding box center [916, 430] width 126 height 39
click at [790, 434] on button "Close" at bounding box center [802, 430] width 85 height 39
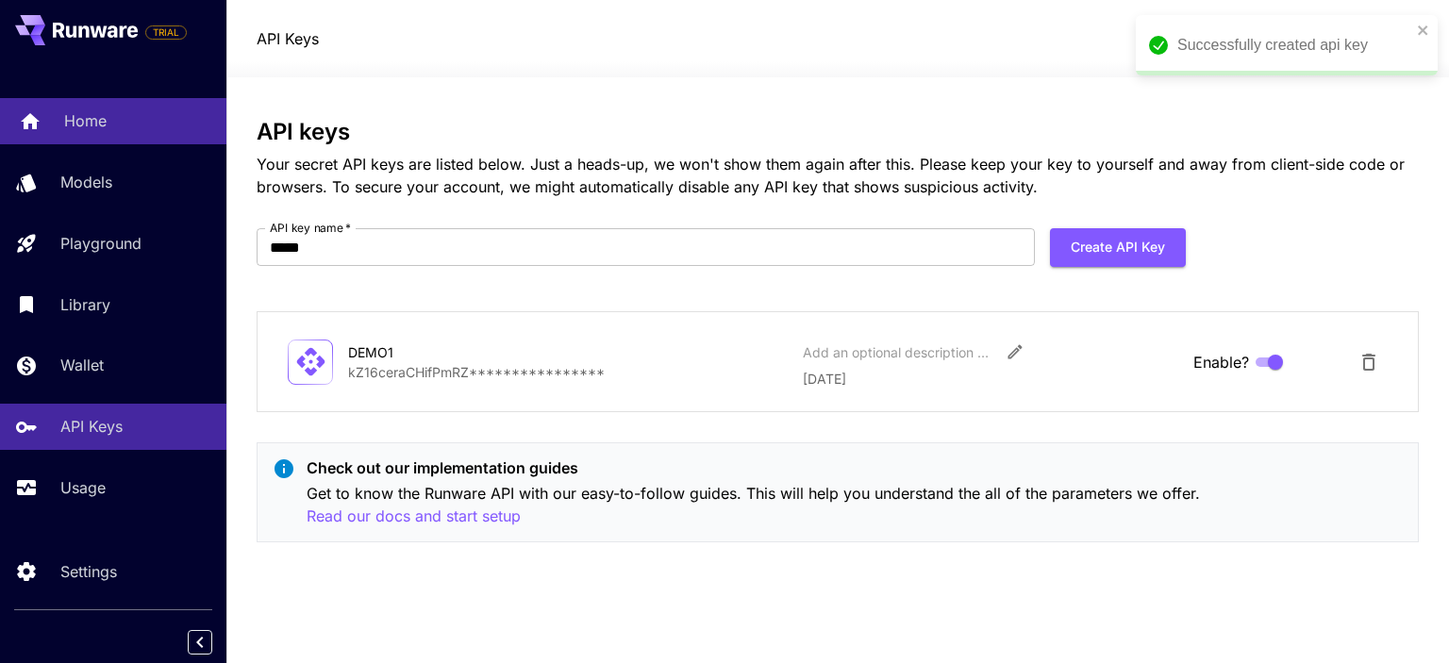
click at [60, 143] on link "Home" at bounding box center [113, 121] width 226 height 46
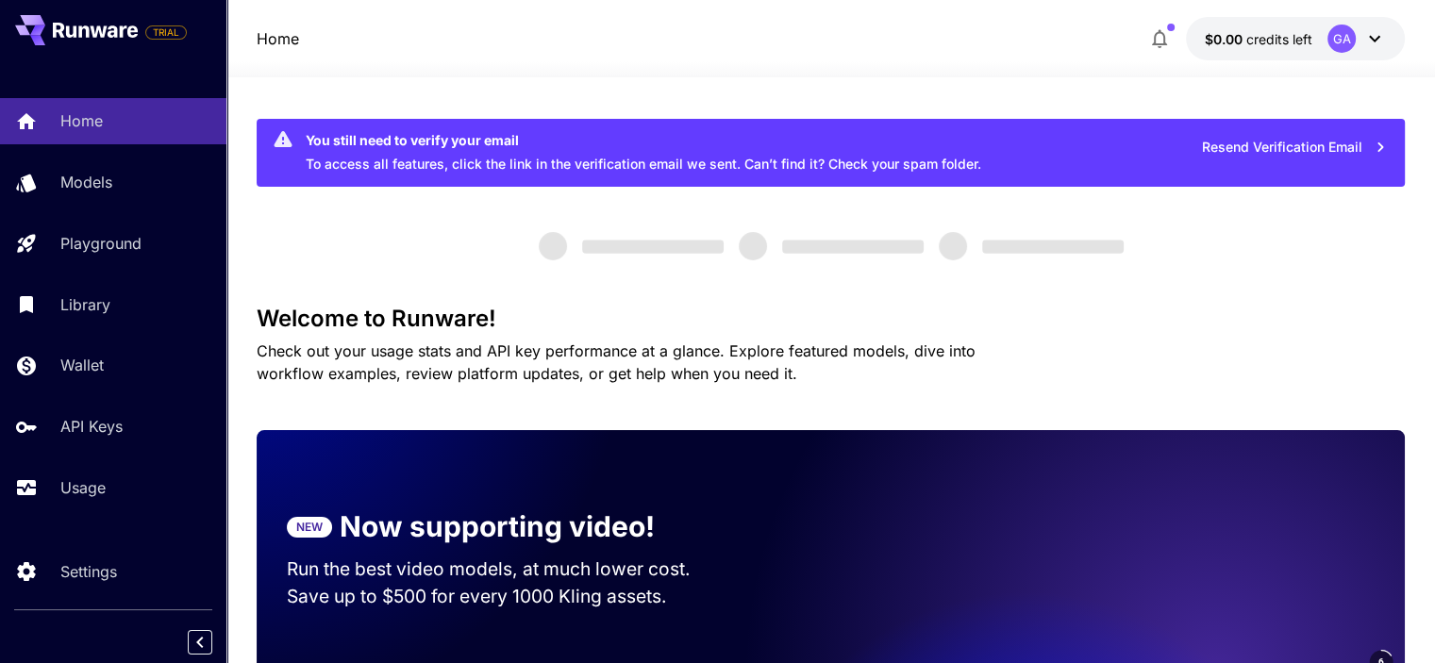
scroll to position [47, 0]
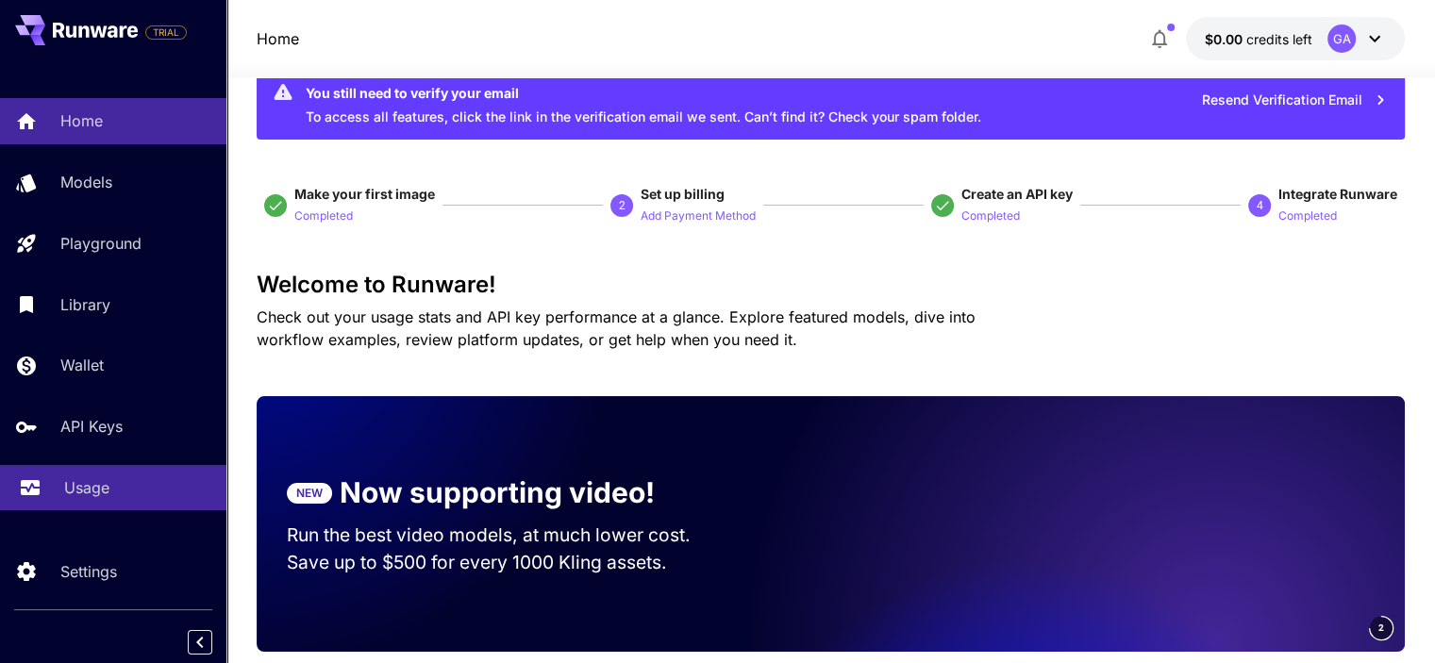
click at [78, 505] on link "Usage" at bounding box center [113, 488] width 226 height 46
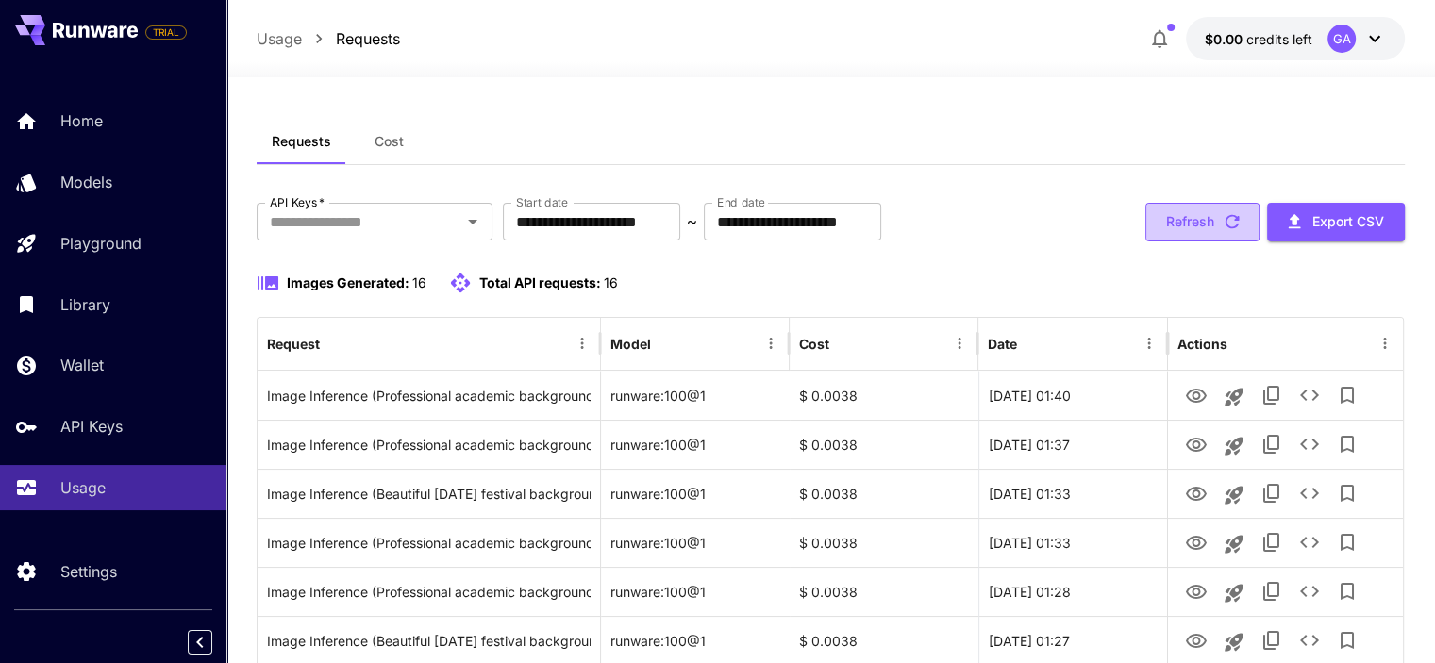
click at [1188, 226] on button "Refresh" at bounding box center [1202, 222] width 114 height 39
click at [377, 136] on span "Cost" at bounding box center [389, 141] width 29 height 17
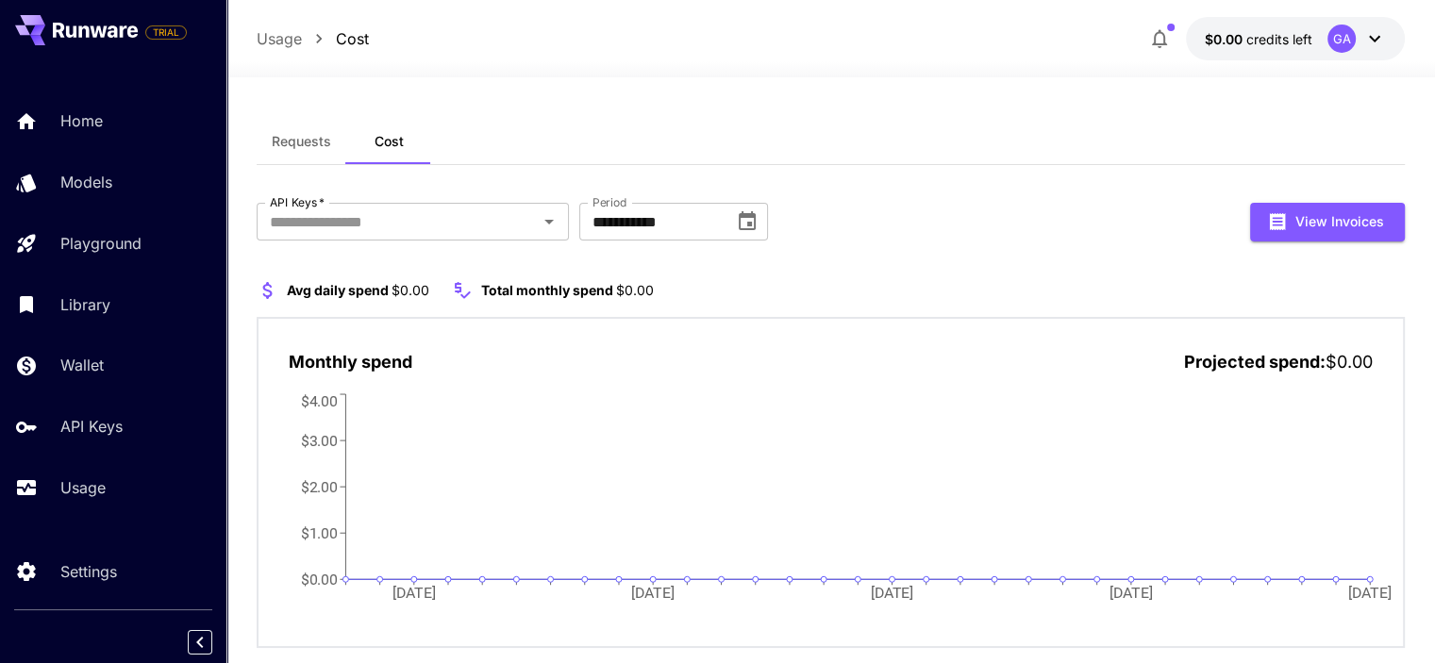
click at [328, 139] on span "Requests" at bounding box center [301, 141] width 59 height 17
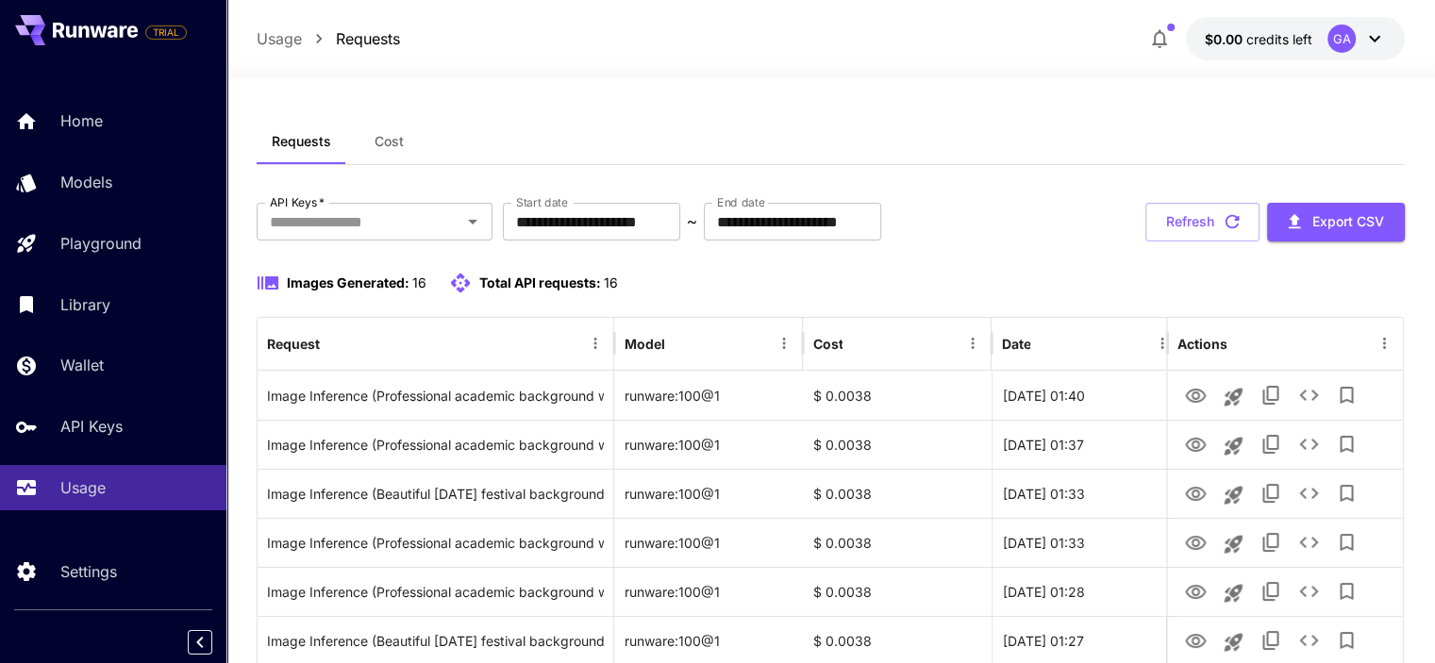
click at [1380, 35] on icon at bounding box center [1374, 38] width 23 height 23
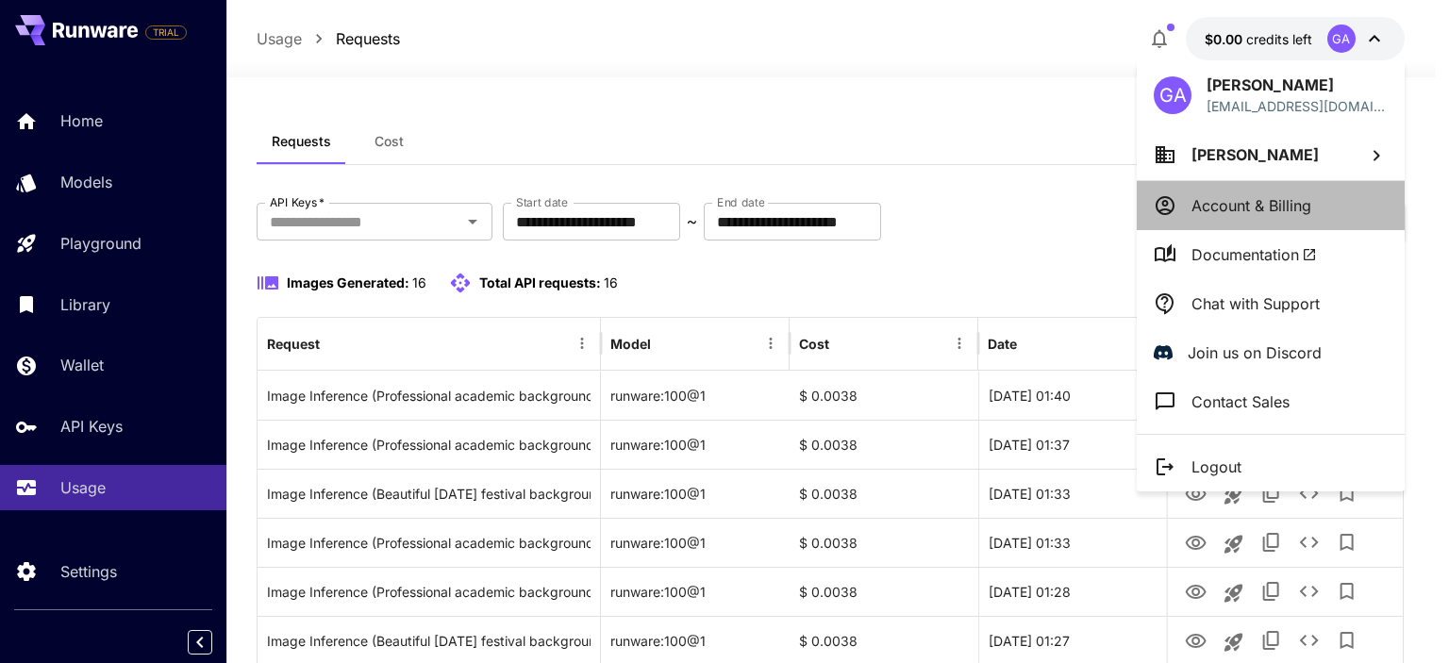
click at [1295, 214] on p "Account & Billing" at bounding box center [1252, 205] width 120 height 23
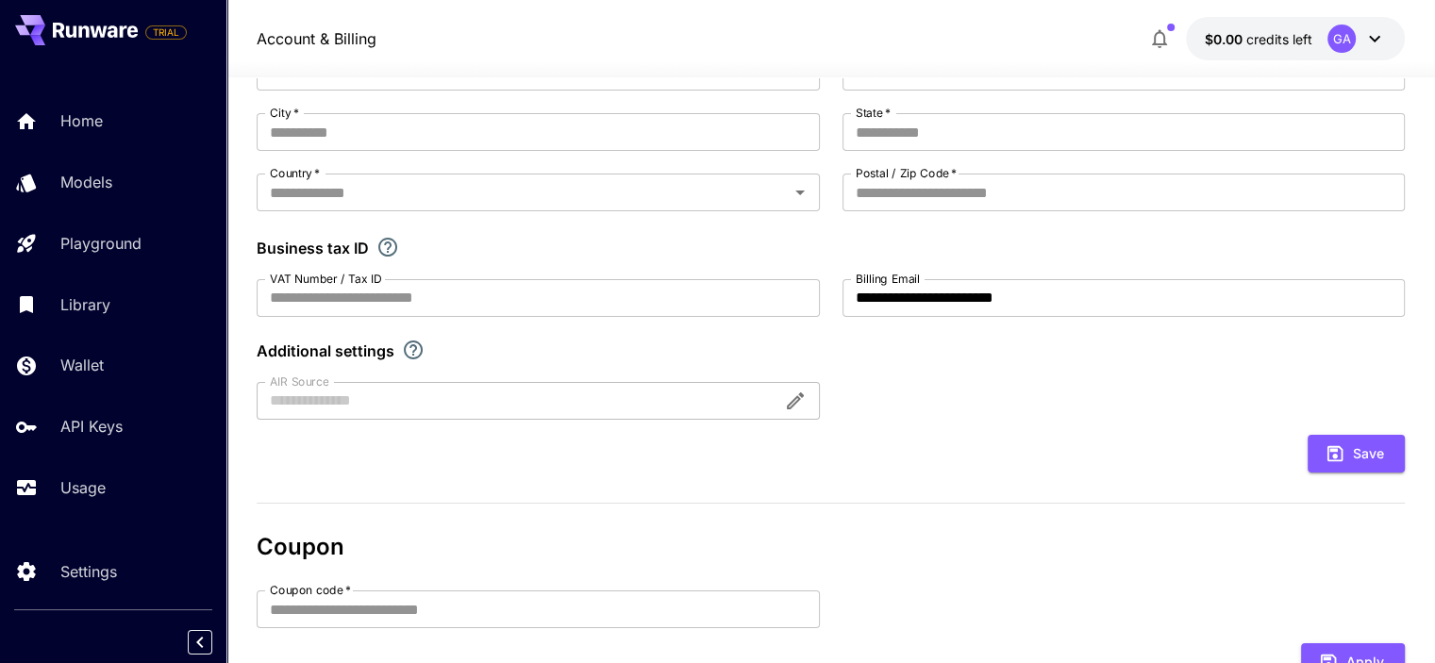
scroll to position [198, 0]
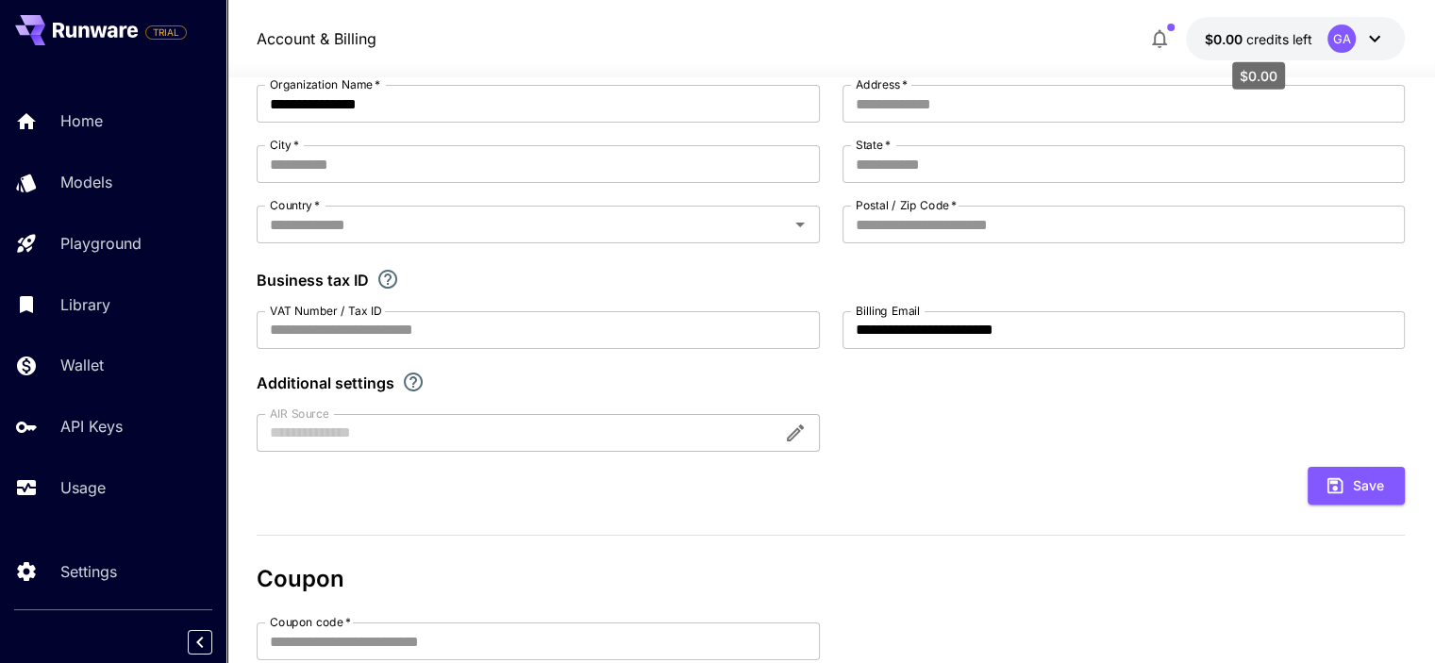
click at [1273, 29] on p "$0.00 credits left" at bounding box center [1259, 39] width 108 height 20
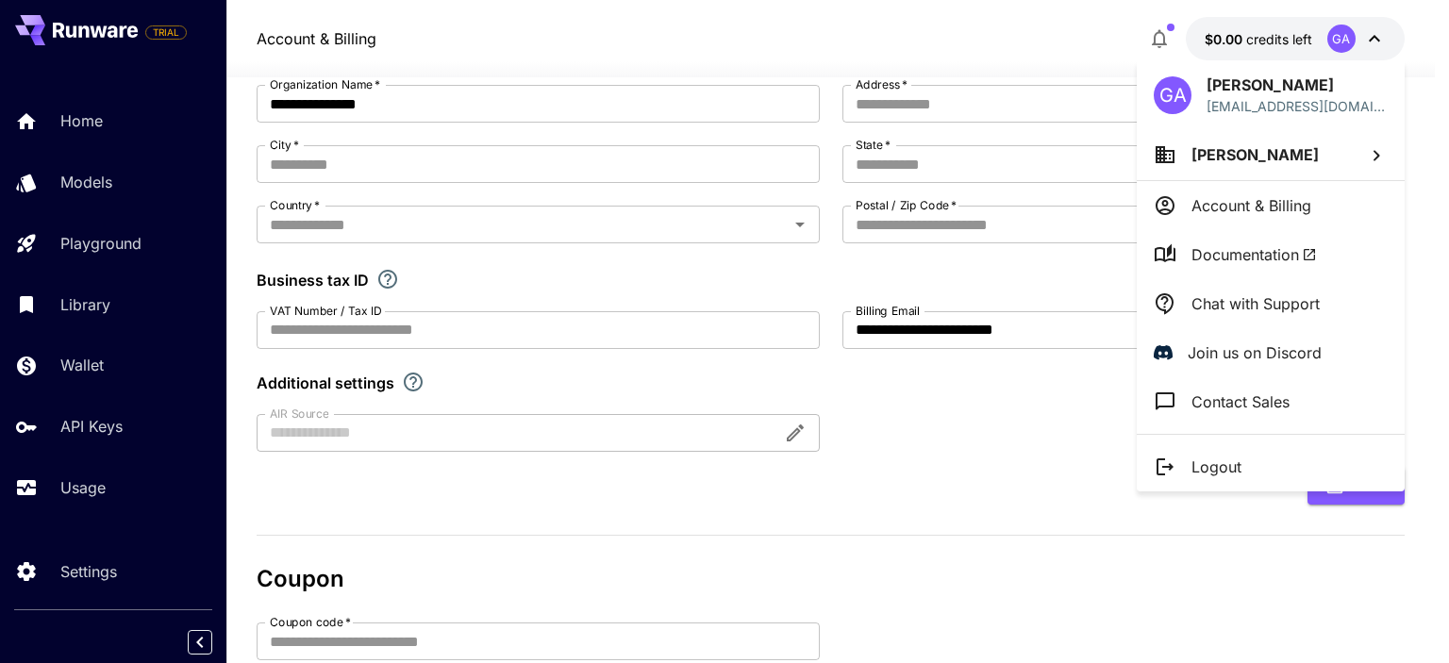
click at [121, 443] on div at bounding box center [724, 331] width 1449 height 663
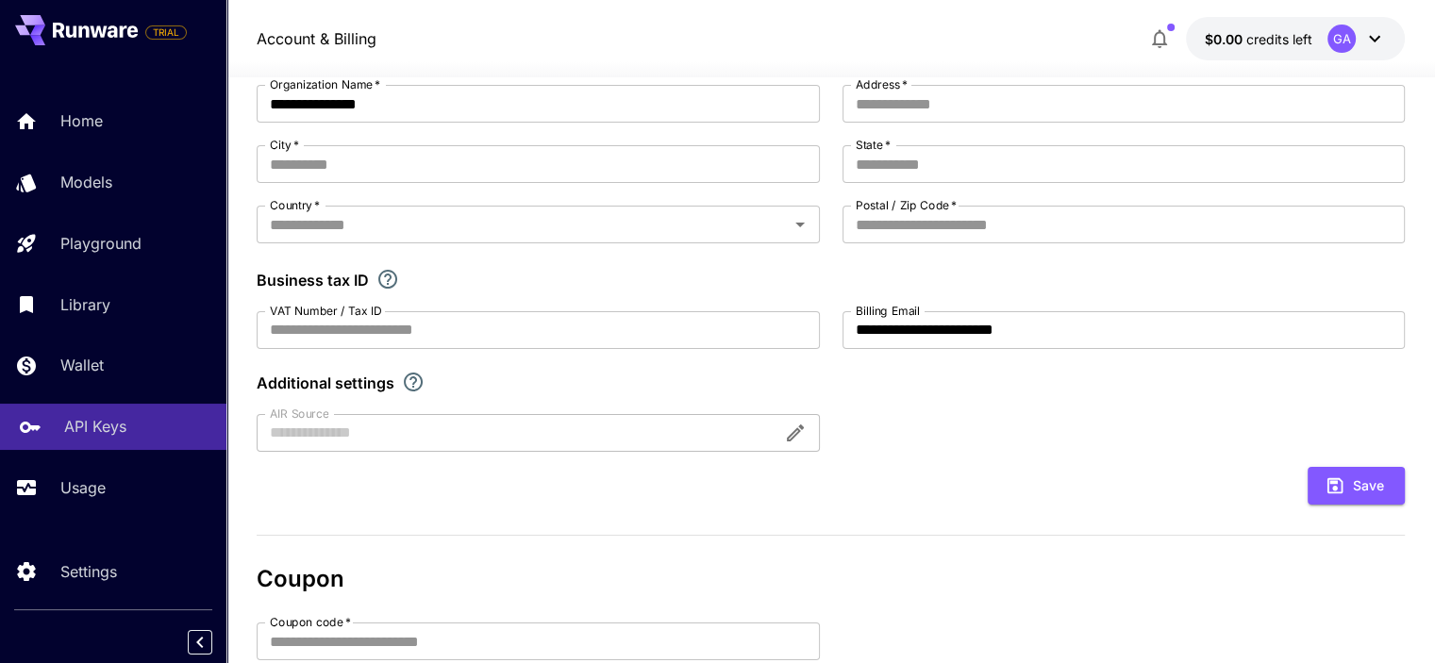
click at [88, 414] on link "API Keys" at bounding box center [113, 427] width 226 height 46
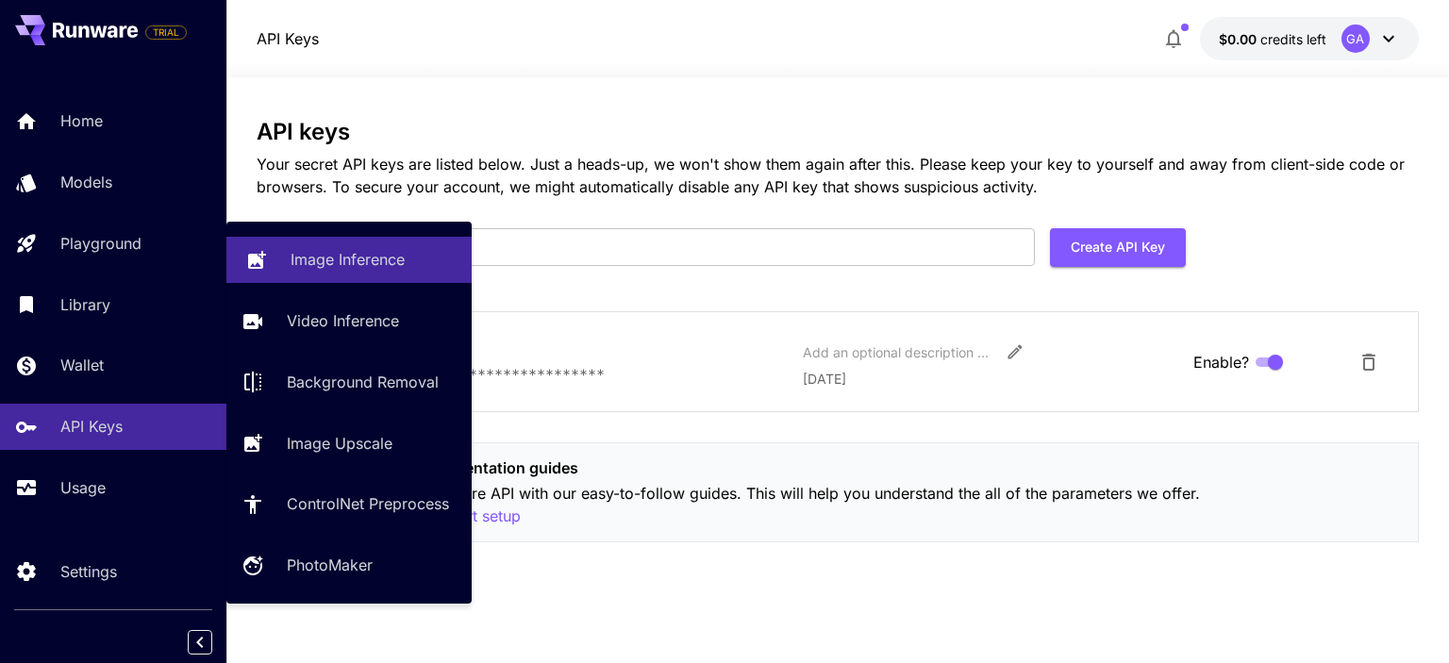
click at [316, 248] on p "Image Inference" at bounding box center [348, 259] width 114 height 23
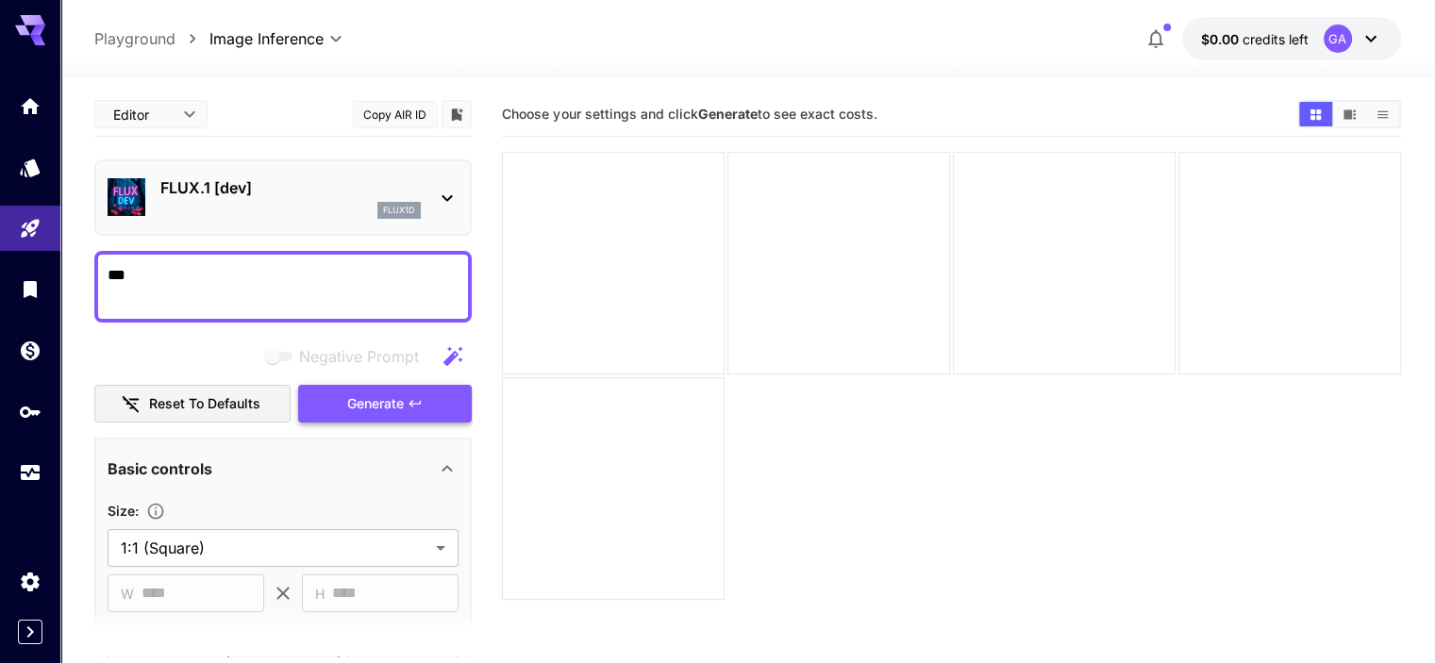
type textarea "***"
click at [356, 394] on span "Generate" at bounding box center [375, 405] width 57 height 24
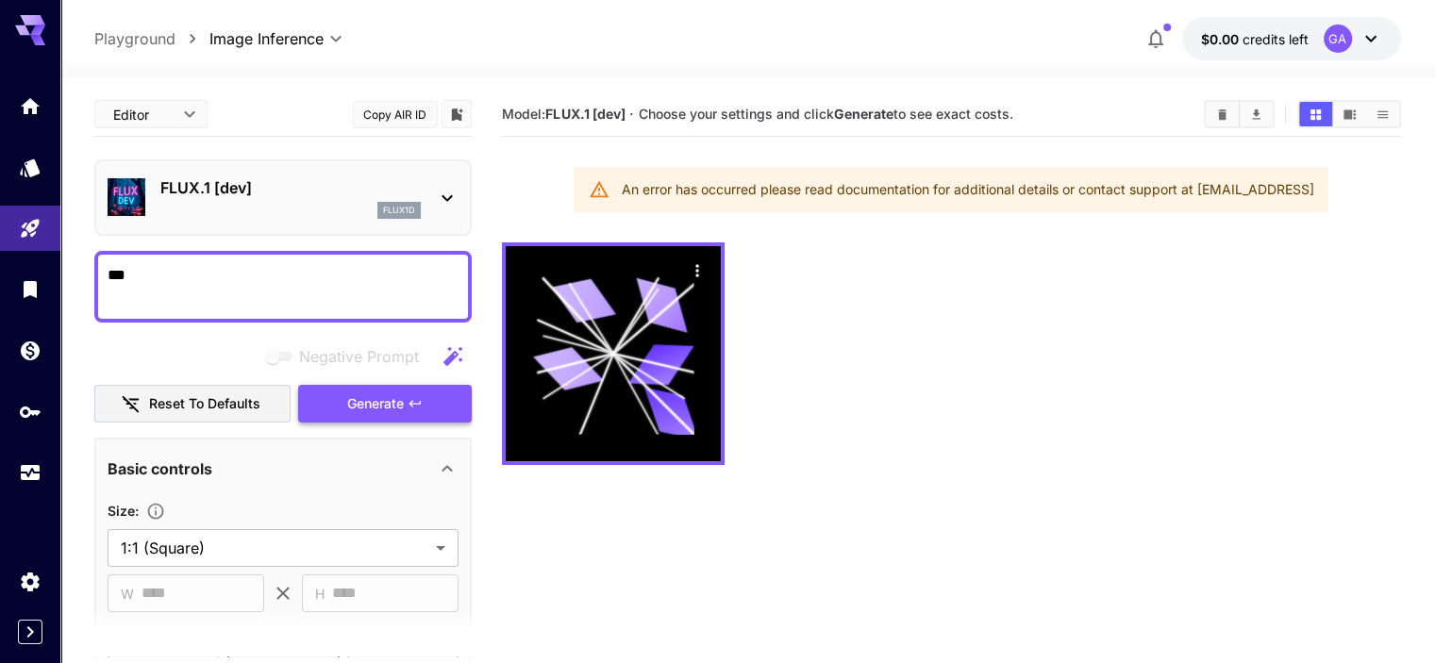
click at [370, 410] on span "Generate" at bounding box center [375, 405] width 57 height 24
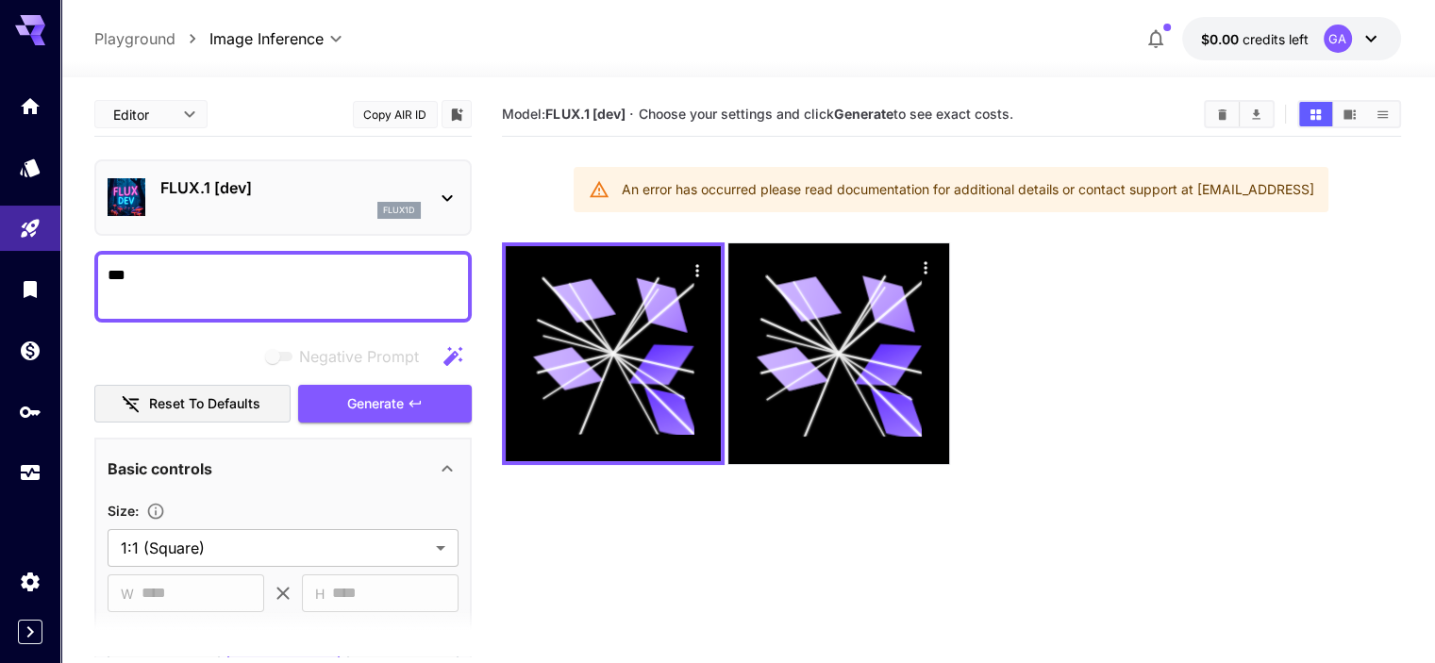
click at [188, 393] on button "Reset to defaults" at bounding box center [192, 404] width 196 height 39
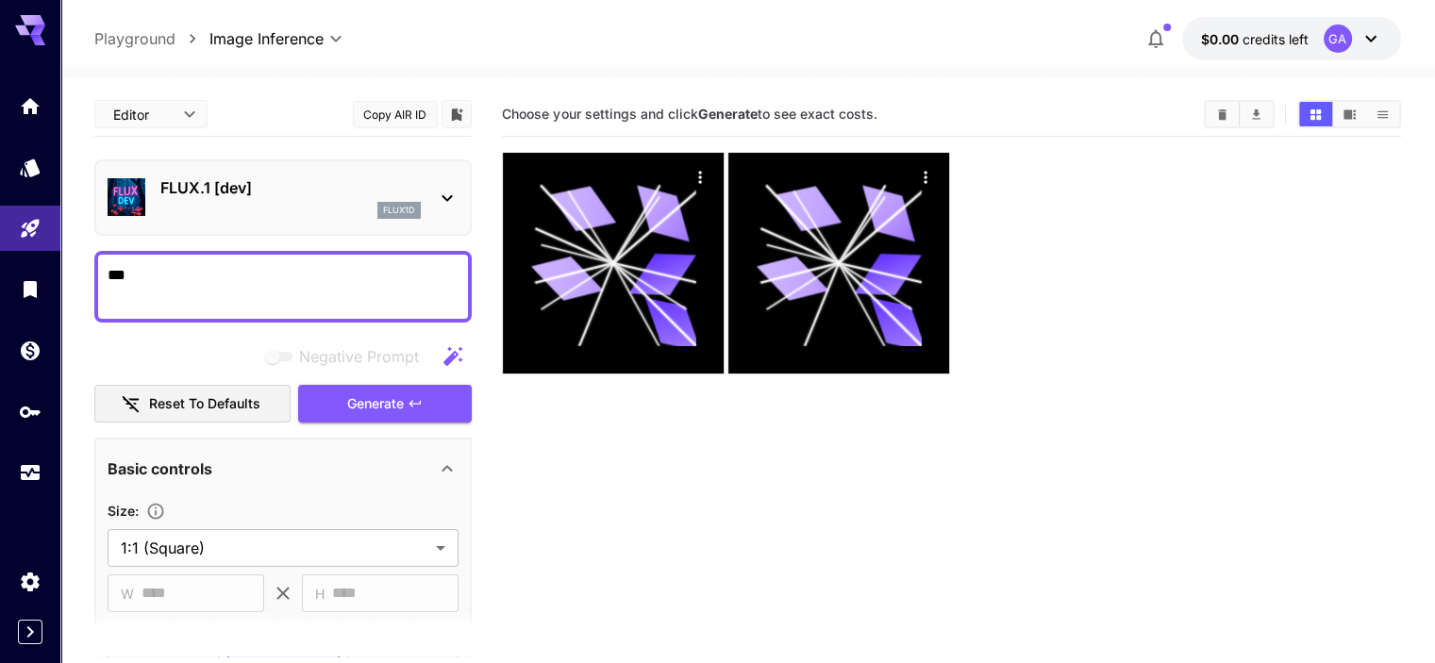
click at [392, 425] on div "**********" at bounding box center [282, 645] width 377 height 1106
click at [400, 407] on span "Generate" at bounding box center [375, 405] width 57 height 24
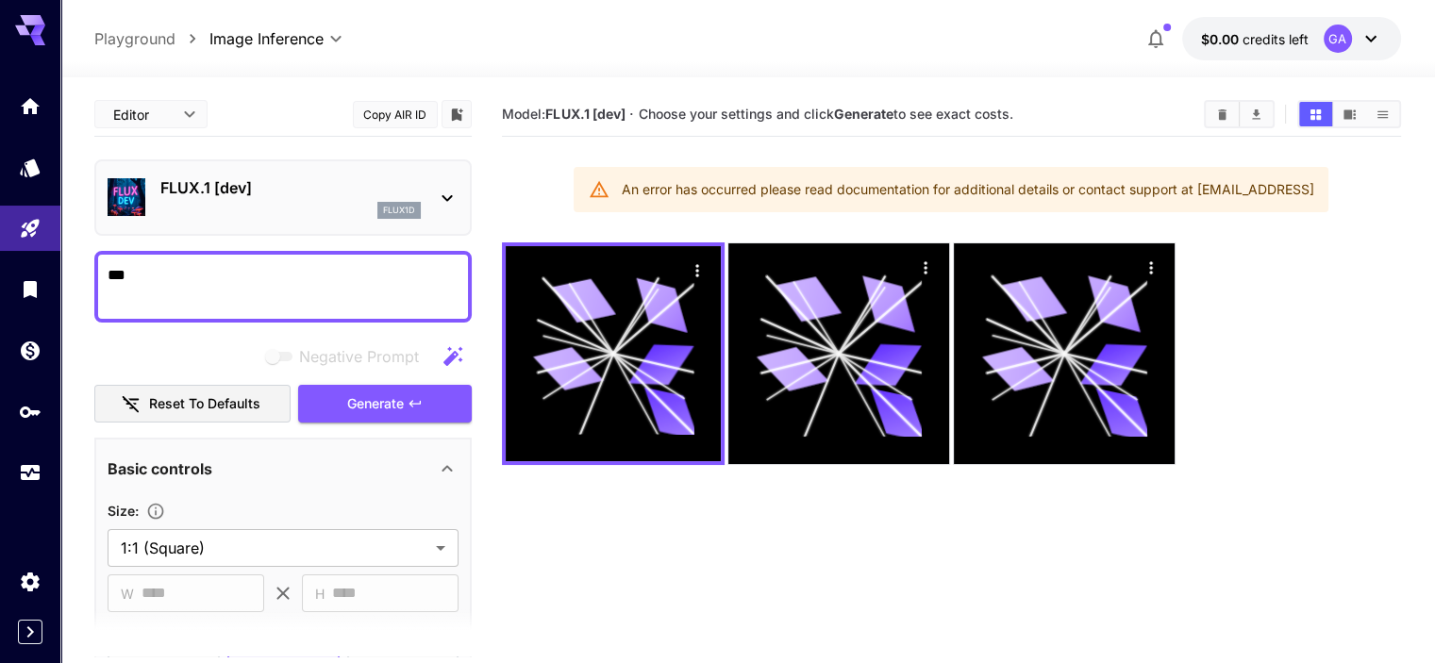
click at [857, 111] on b "Generate" at bounding box center [863, 114] width 59 height 16
click at [1223, 120] on icon "Clear Images" at bounding box center [1222, 115] width 14 height 14
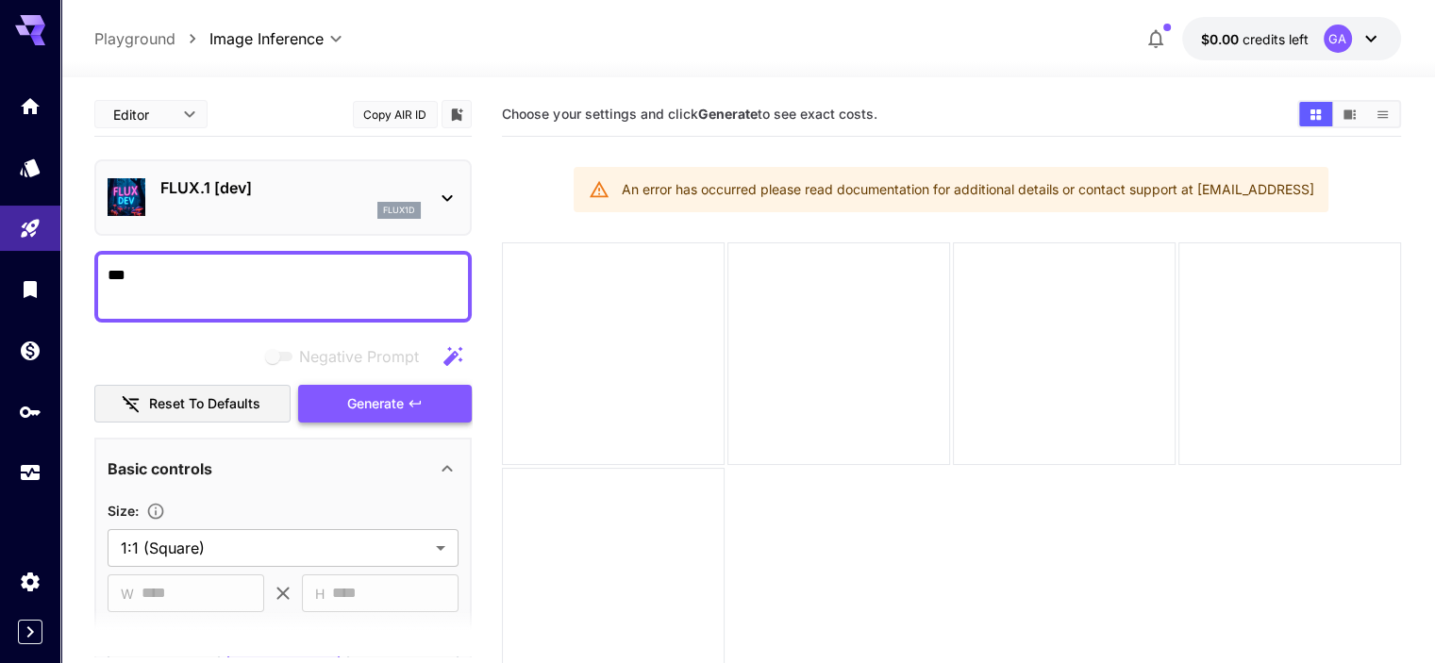
click at [406, 397] on button "Generate" at bounding box center [385, 404] width 174 height 39
